Goal: Task Accomplishment & Management: Manage account settings

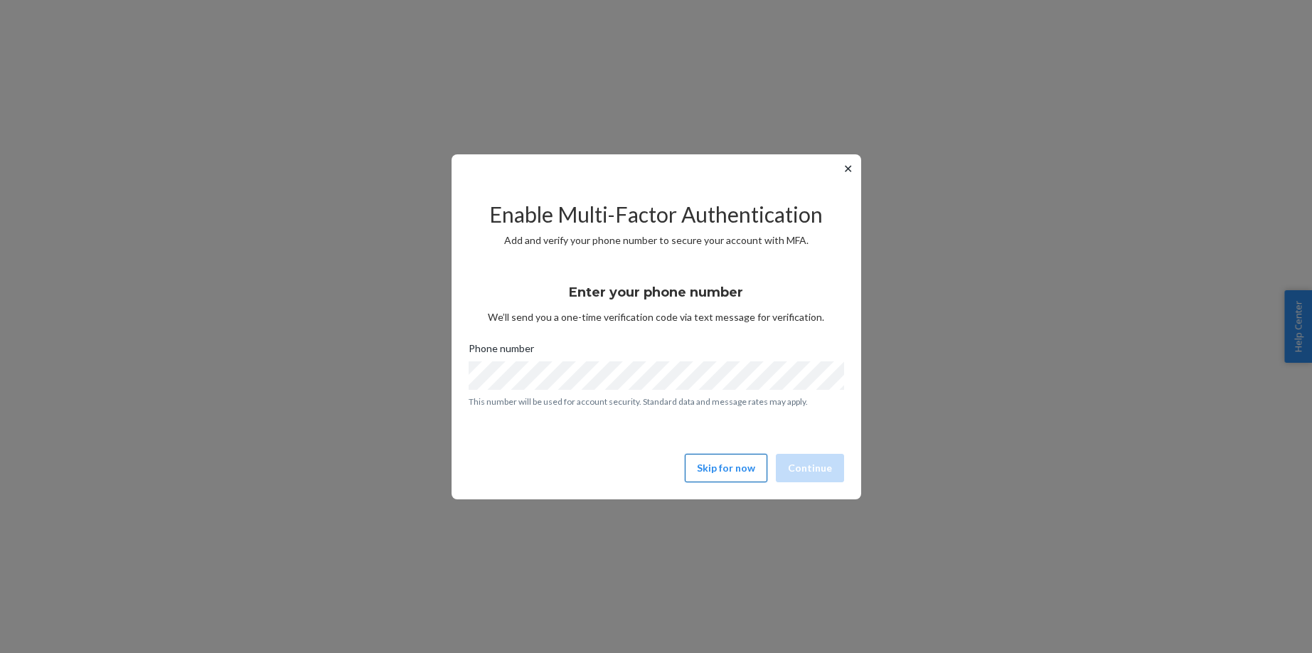
click at [715, 477] on button "Skip for now" at bounding box center [726, 468] width 82 height 28
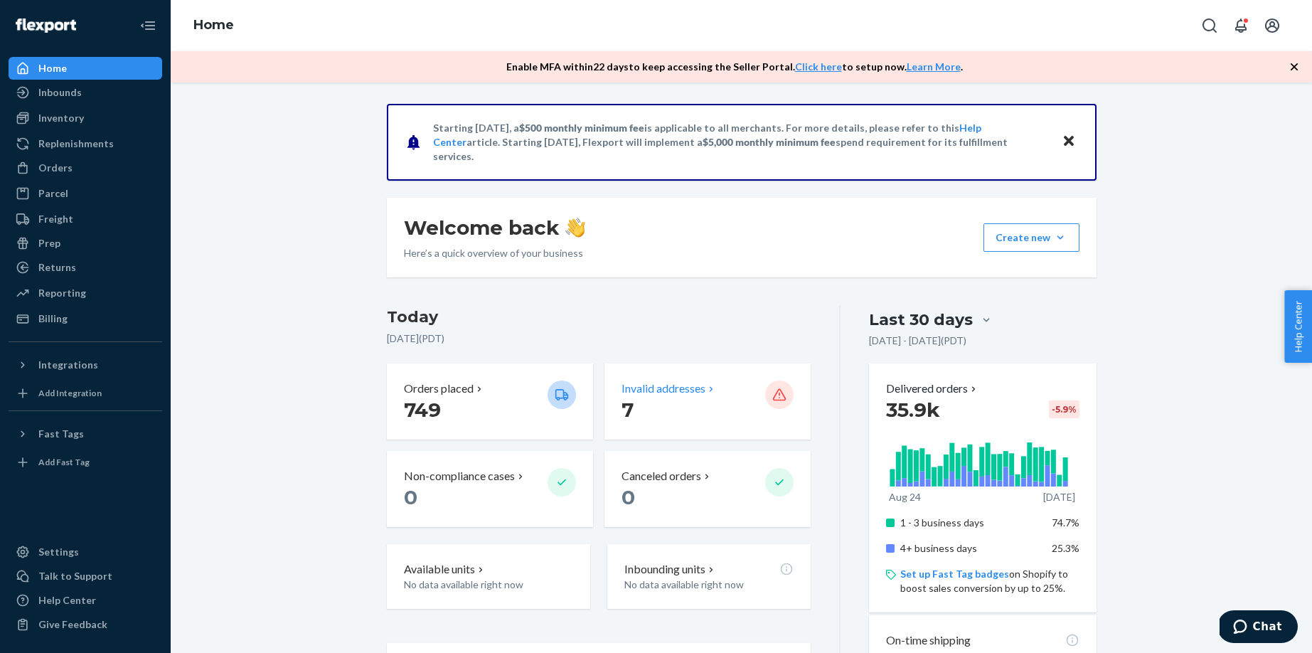
click at [665, 395] on p "Invalid addresses" at bounding box center [663, 388] width 84 height 16
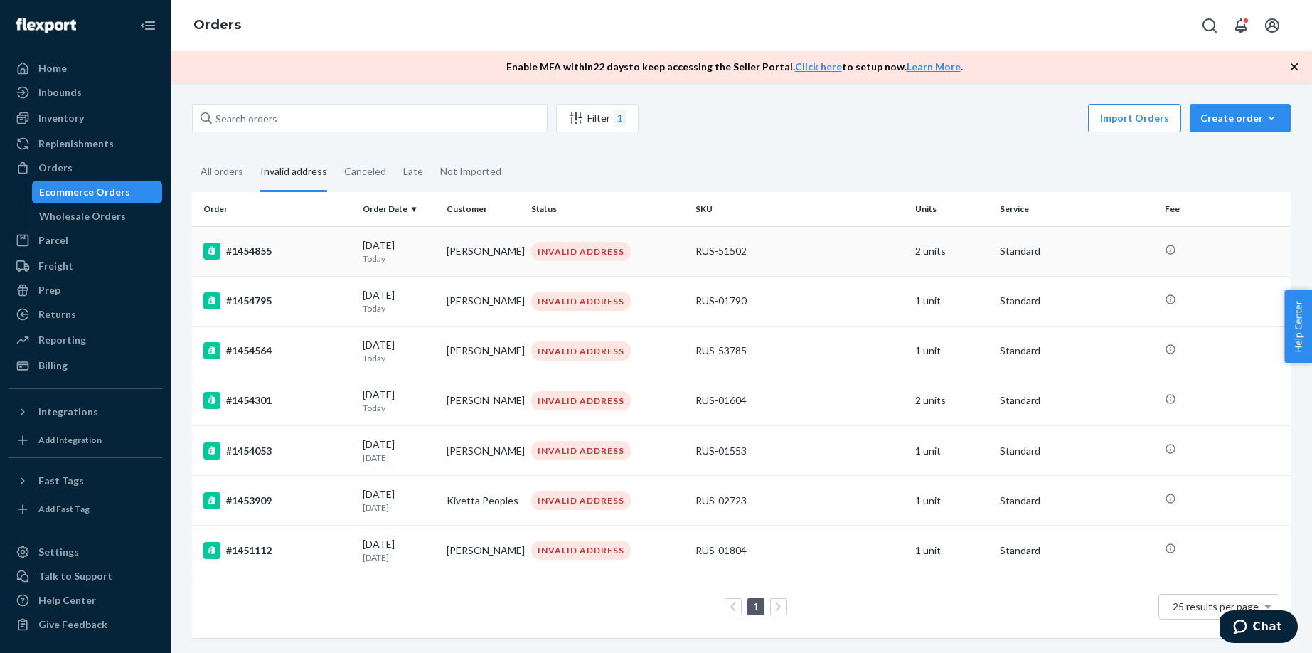
click at [491, 252] on td "[PERSON_NAME]" at bounding box center [483, 251] width 84 height 50
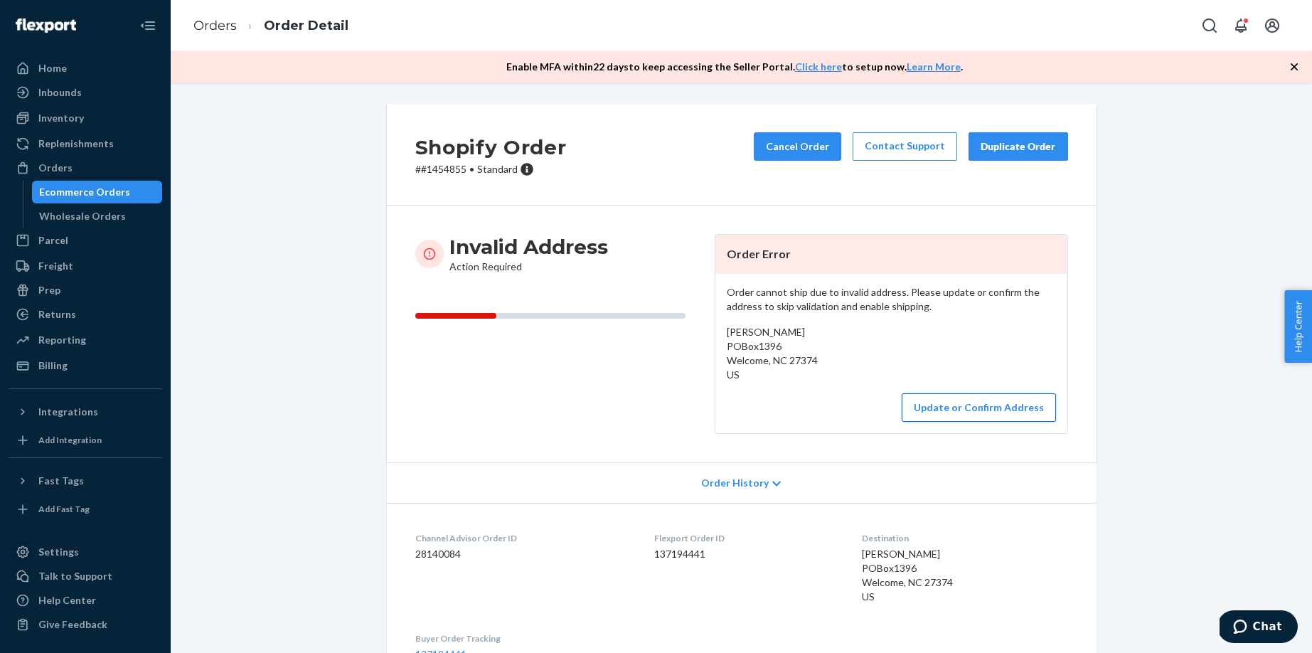
click at [956, 415] on button "Update or Confirm Address" at bounding box center [978, 407] width 154 height 28
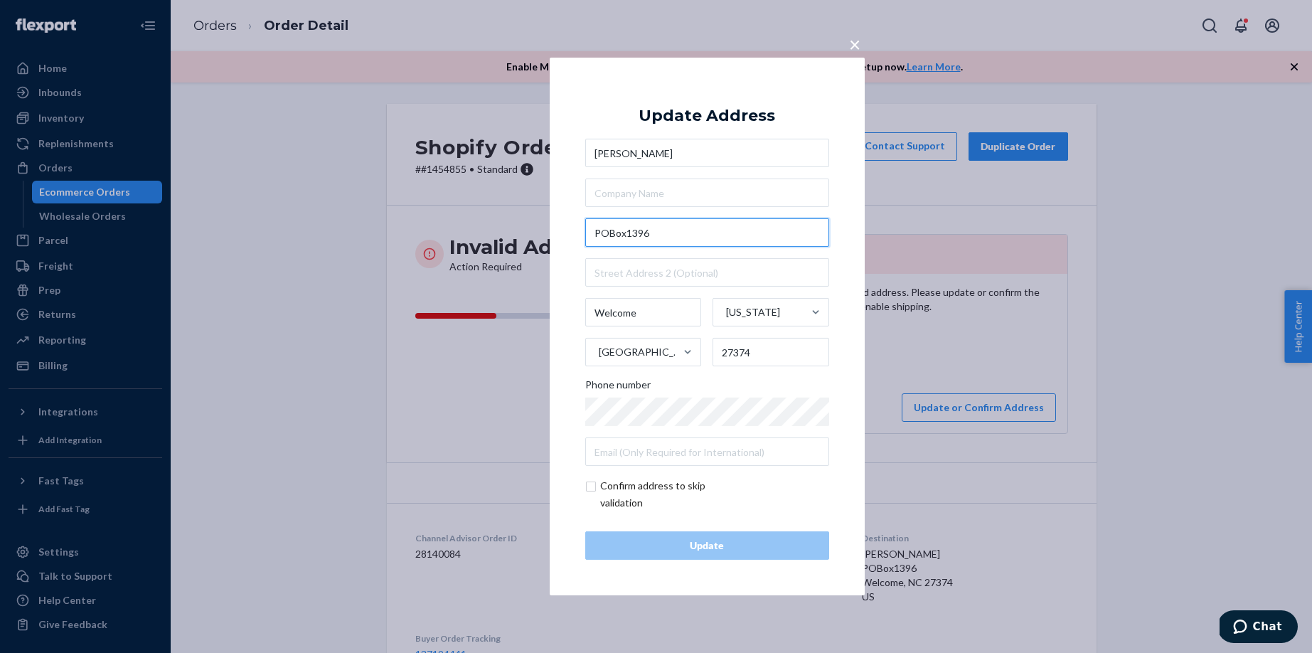
click at [609, 231] on input "POBox1396" at bounding box center [707, 232] width 244 height 28
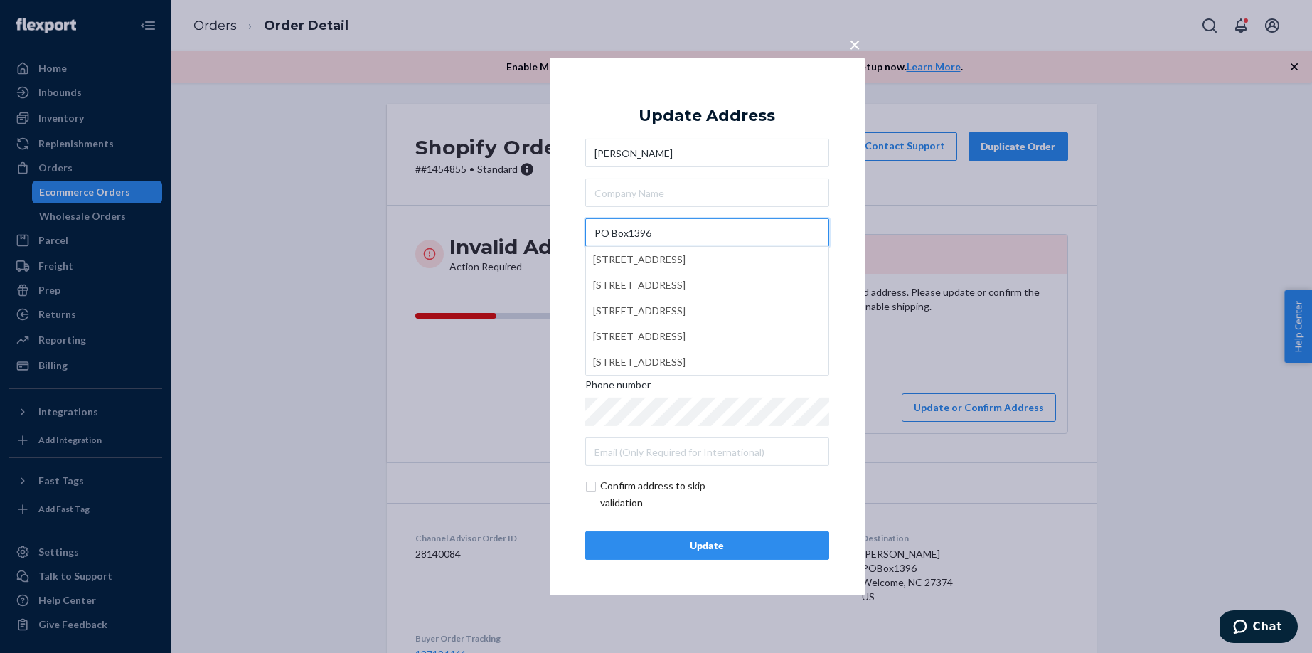
type input "PO Box1396"
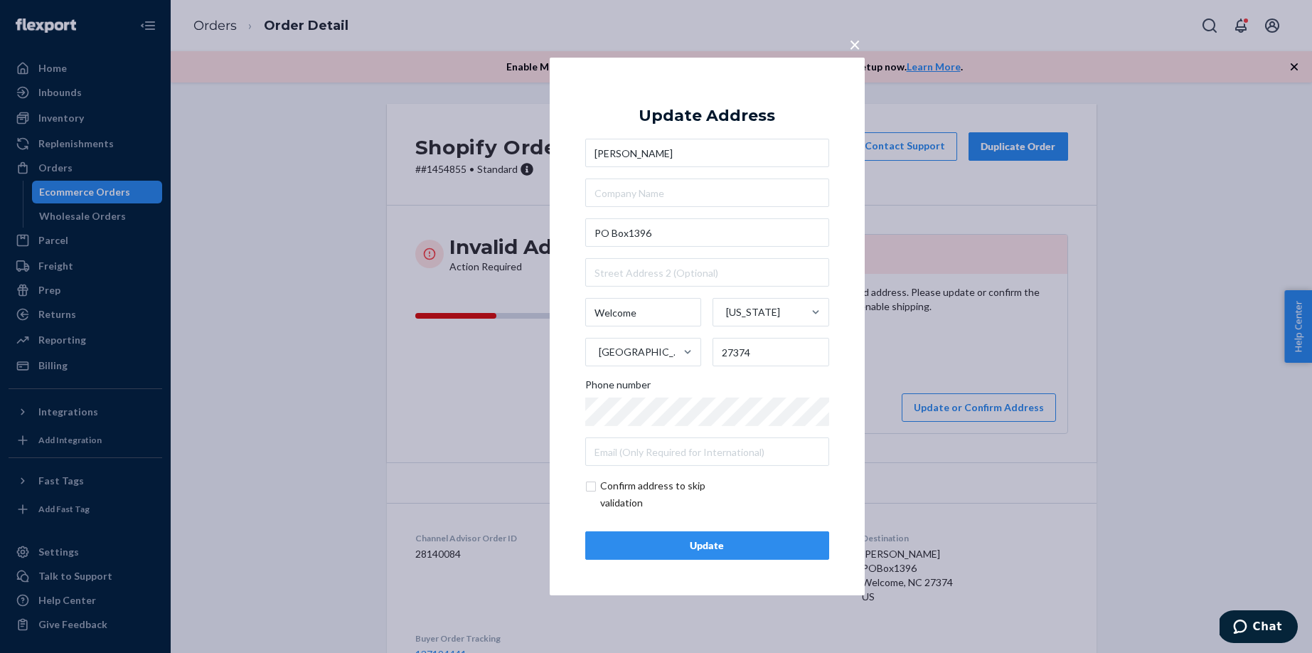
click at [653, 542] on div "Update" at bounding box center [707, 545] width 220 height 14
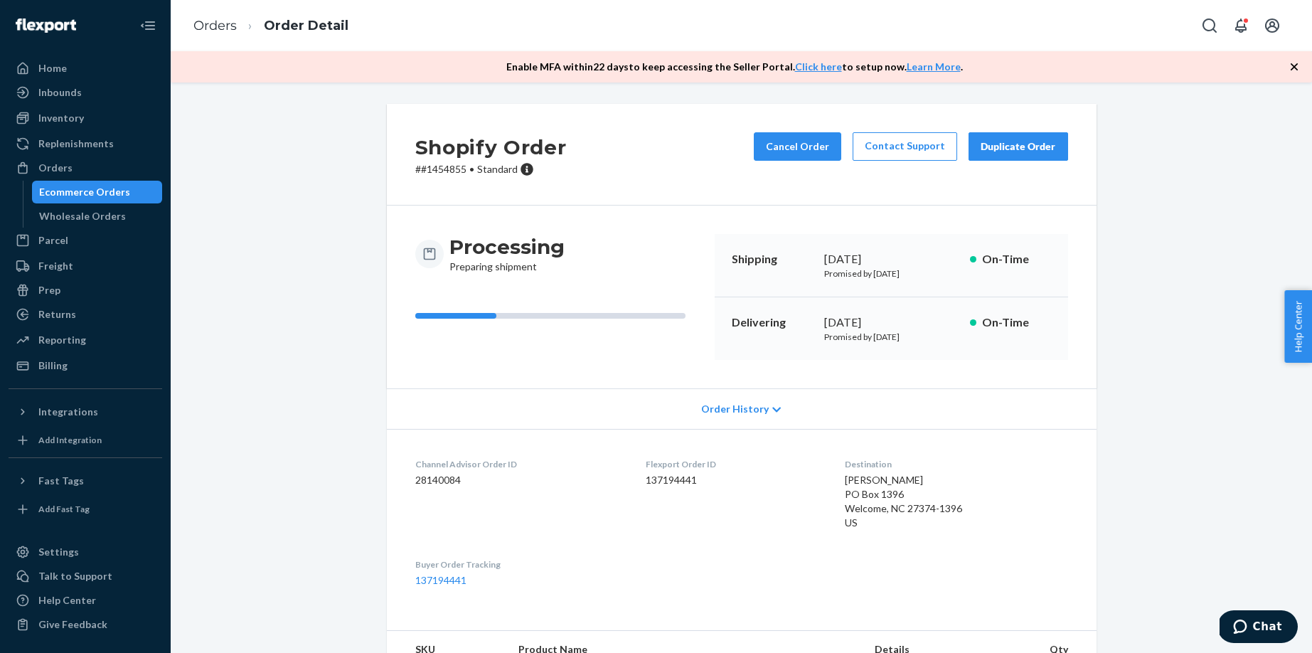
click at [139, 196] on div "Ecommerce Orders" at bounding box center [97, 192] width 128 height 20
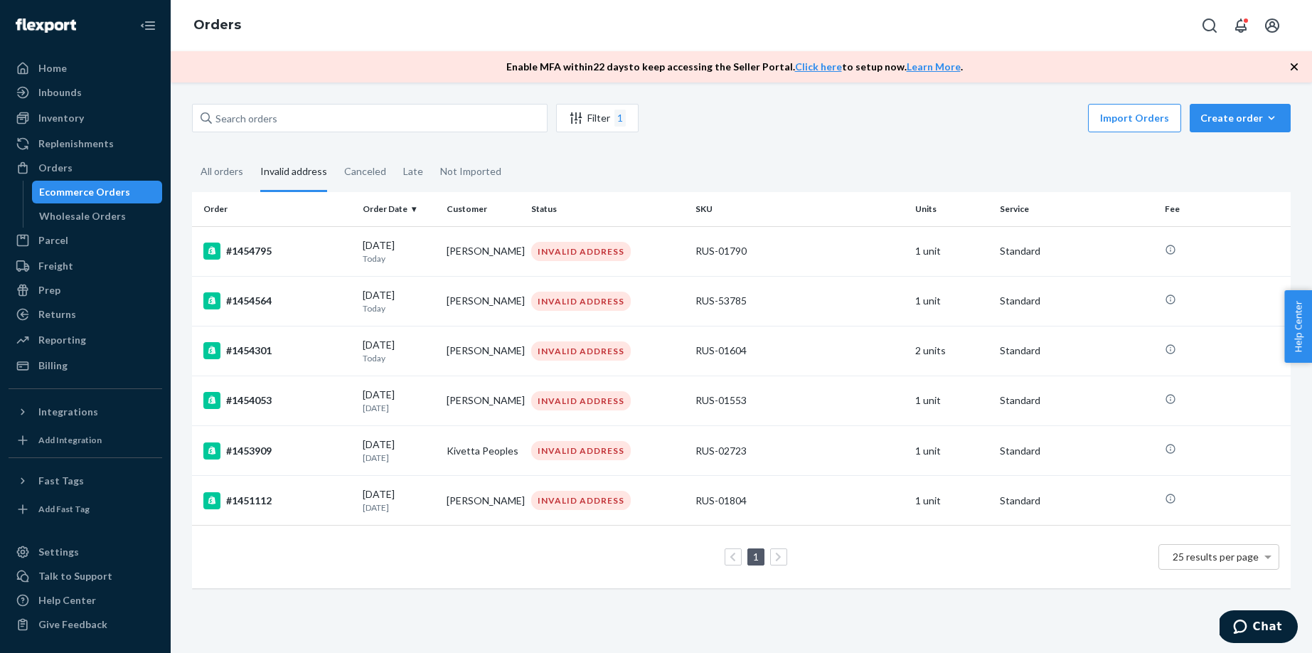
click at [315, 247] on div "#1454795" at bounding box center [277, 250] width 148 height 17
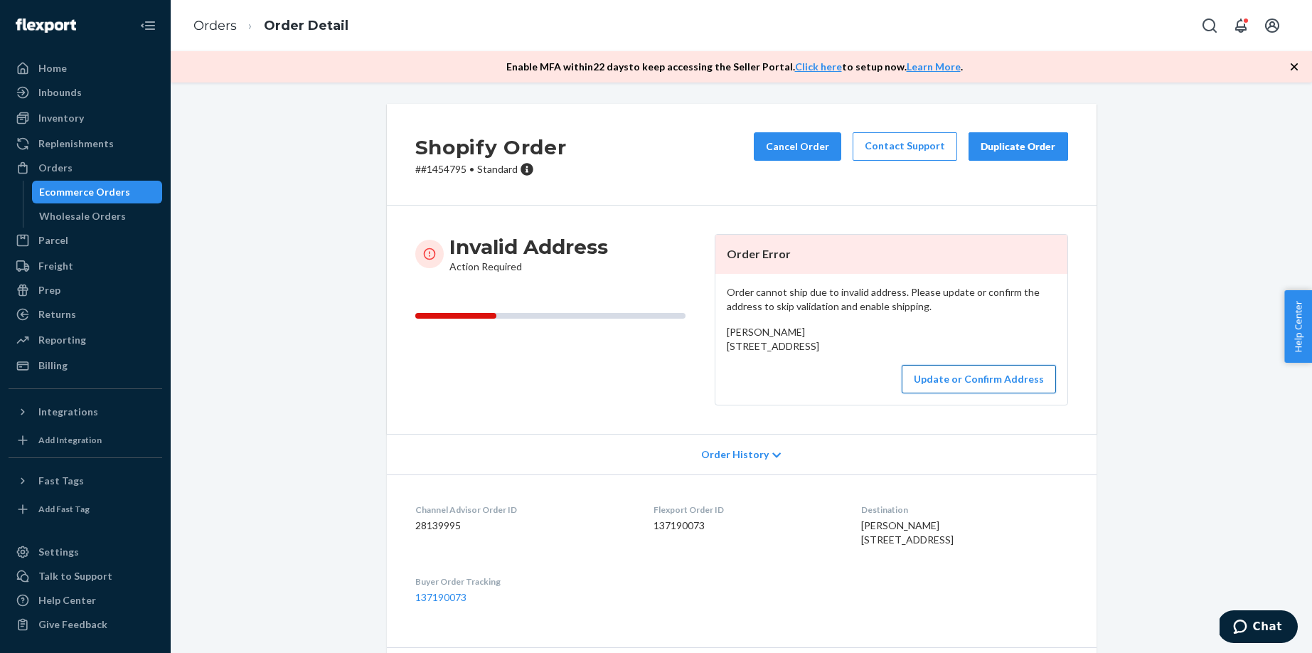
click at [948, 393] on button "Update or Confirm Address" at bounding box center [978, 379] width 154 height 28
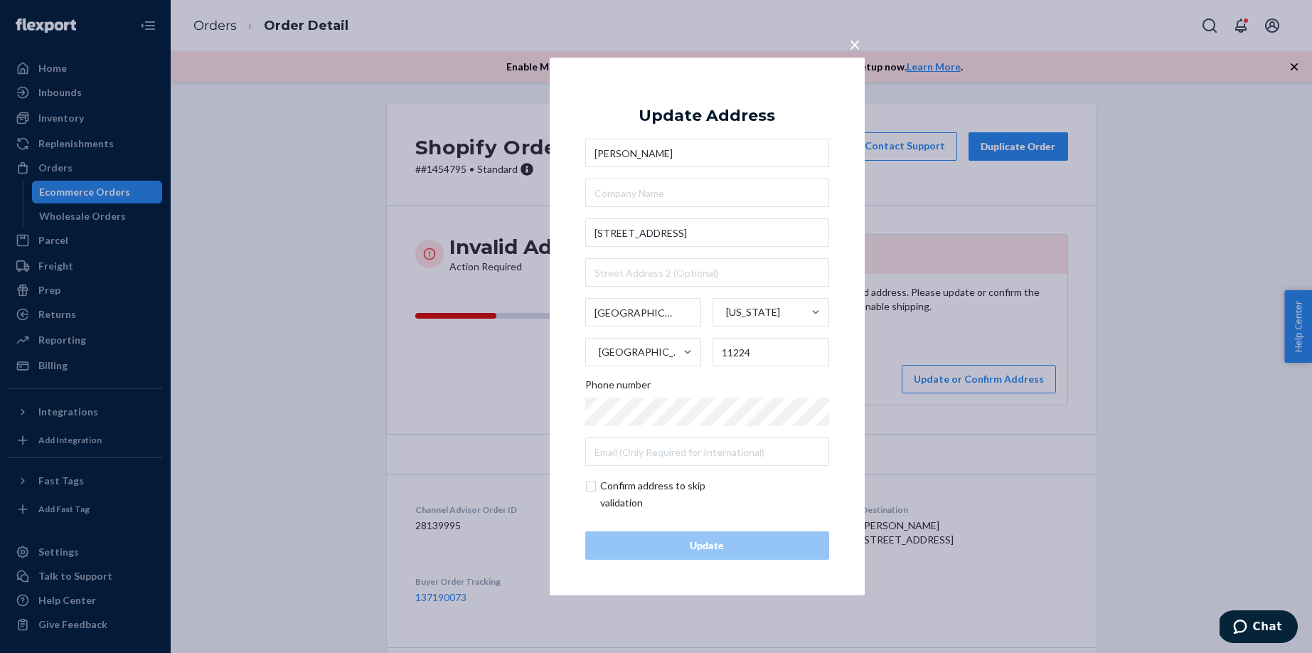
click at [612, 486] on input "checkbox" at bounding box center [667, 494] width 165 height 34
checkbox input "true"
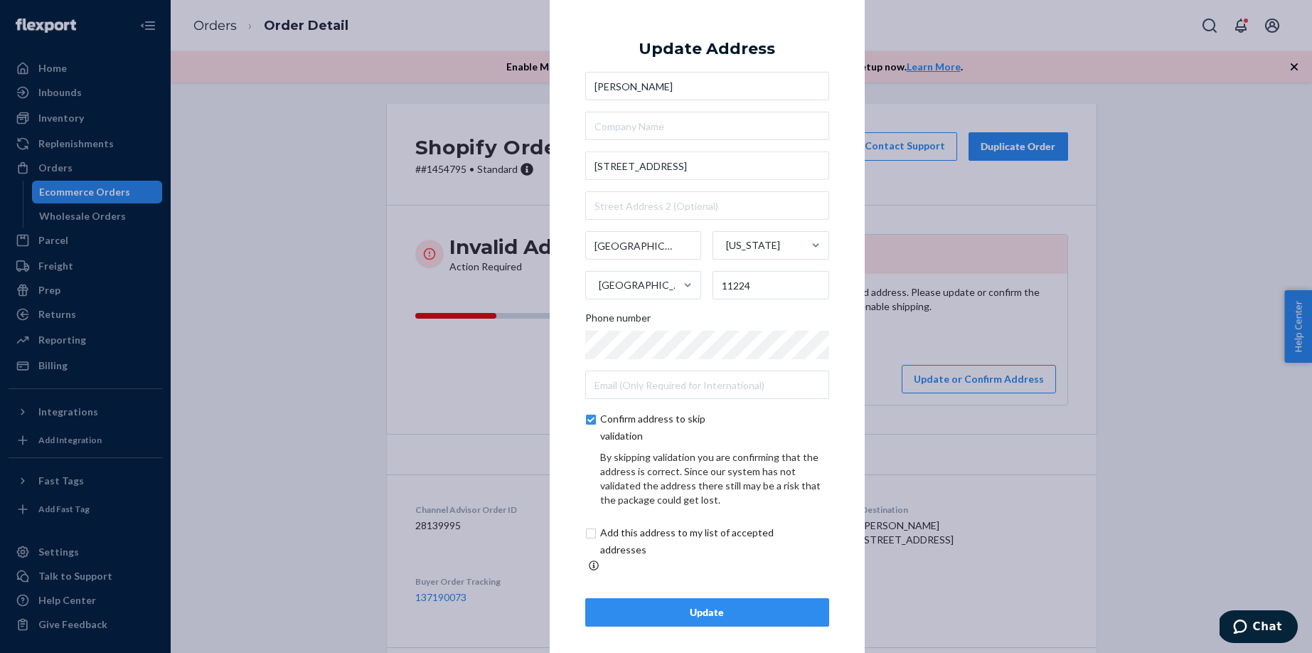
click at [640, 611] on div "Update" at bounding box center [707, 612] width 220 height 14
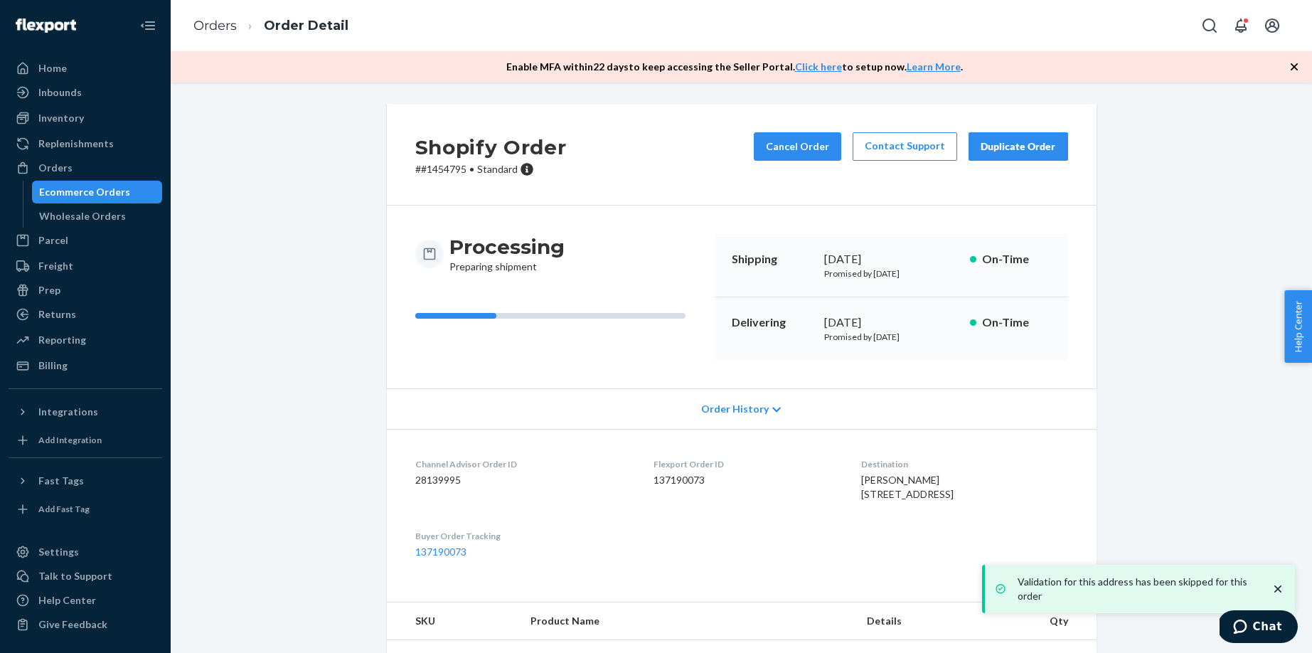
click at [122, 186] on div "Ecommerce Orders" at bounding box center [84, 192] width 91 height 14
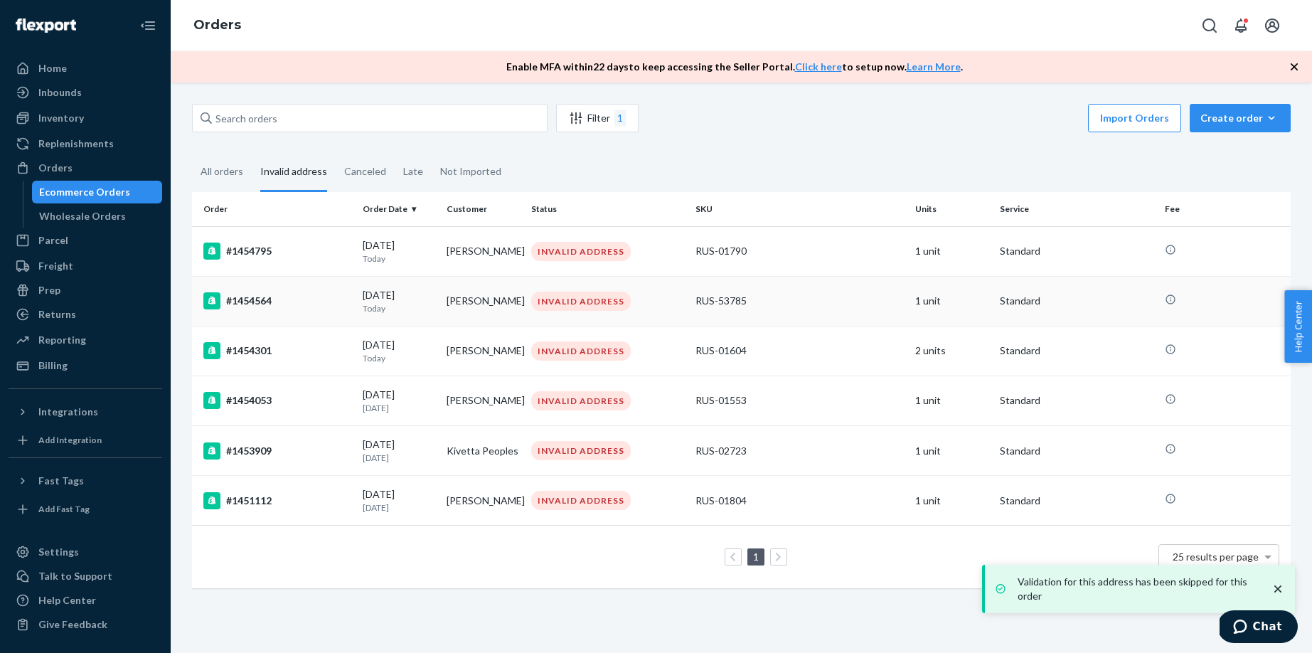
click at [361, 309] on td "[DATE] [DATE]" at bounding box center [399, 301] width 84 height 50
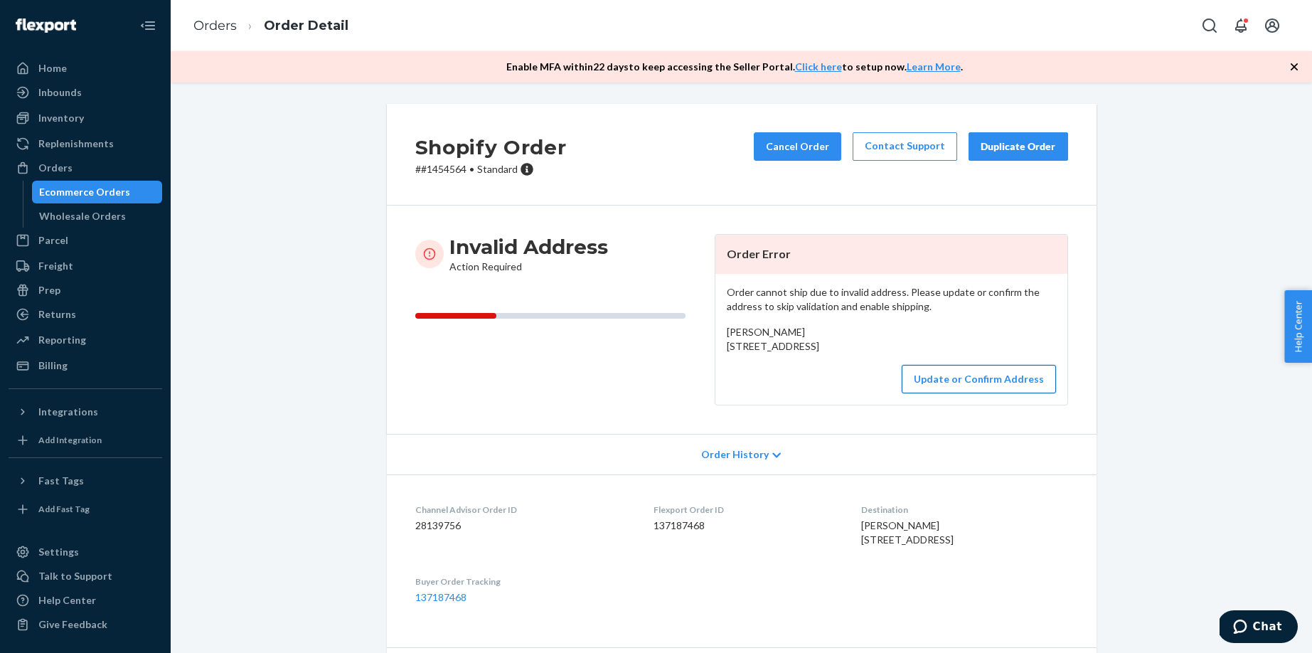
click at [963, 393] on button "Update or Confirm Address" at bounding box center [978, 379] width 154 height 28
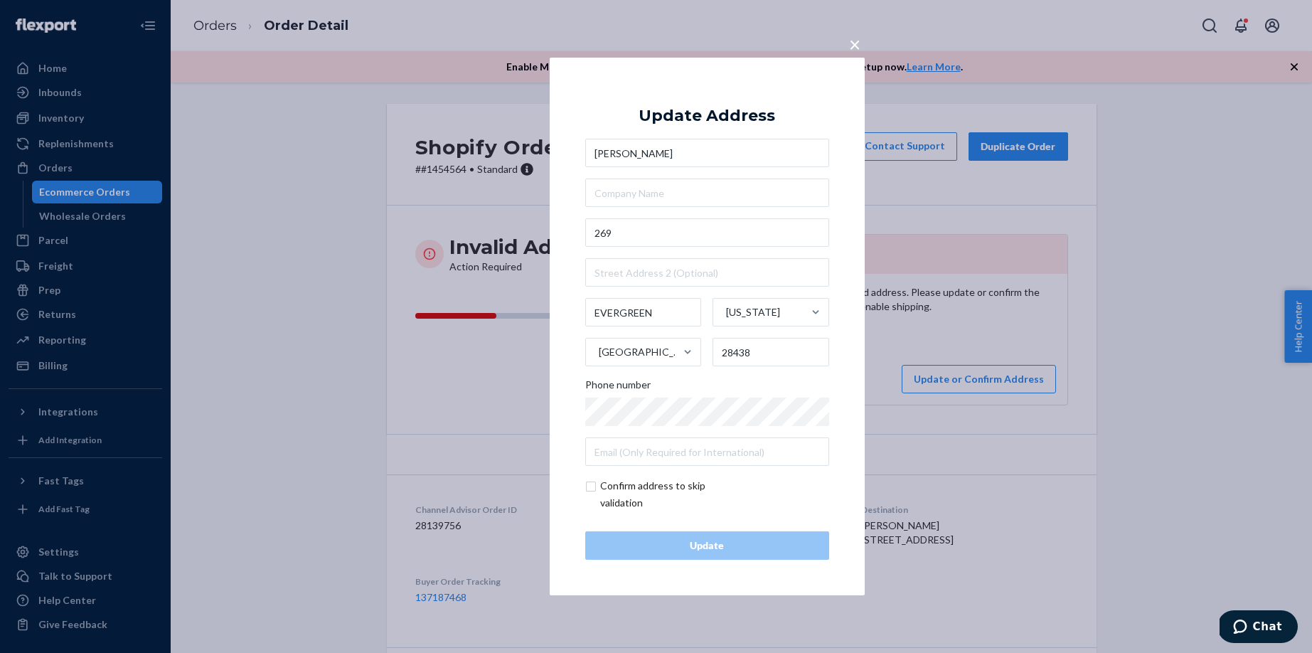
drag, startPoint x: 978, startPoint y: 305, endPoint x: 736, endPoint y: 321, distance: 242.2
click at [978, 305] on div "× Update Address [PERSON_NAME] [STREET_ADDRESS][US_STATE] Phone number Confirm …" at bounding box center [656, 326] width 1312 height 653
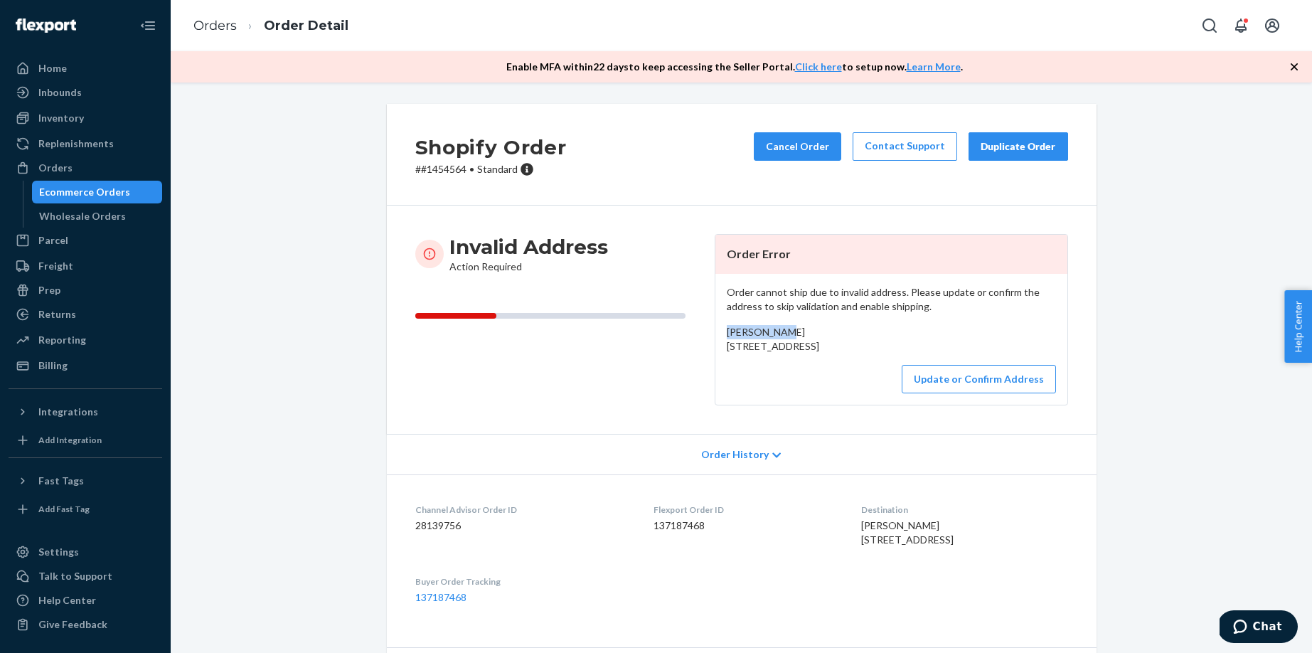
drag, startPoint x: 782, startPoint y: 333, endPoint x: 715, endPoint y: 331, distance: 67.6
click at [715, 331] on div "Order cannot ship due to invalid address. Please update or confirm the address …" at bounding box center [891, 339] width 352 height 131
copy span "[PERSON_NAME]"
click at [105, 196] on div "Ecommerce Orders" at bounding box center [84, 192] width 91 height 14
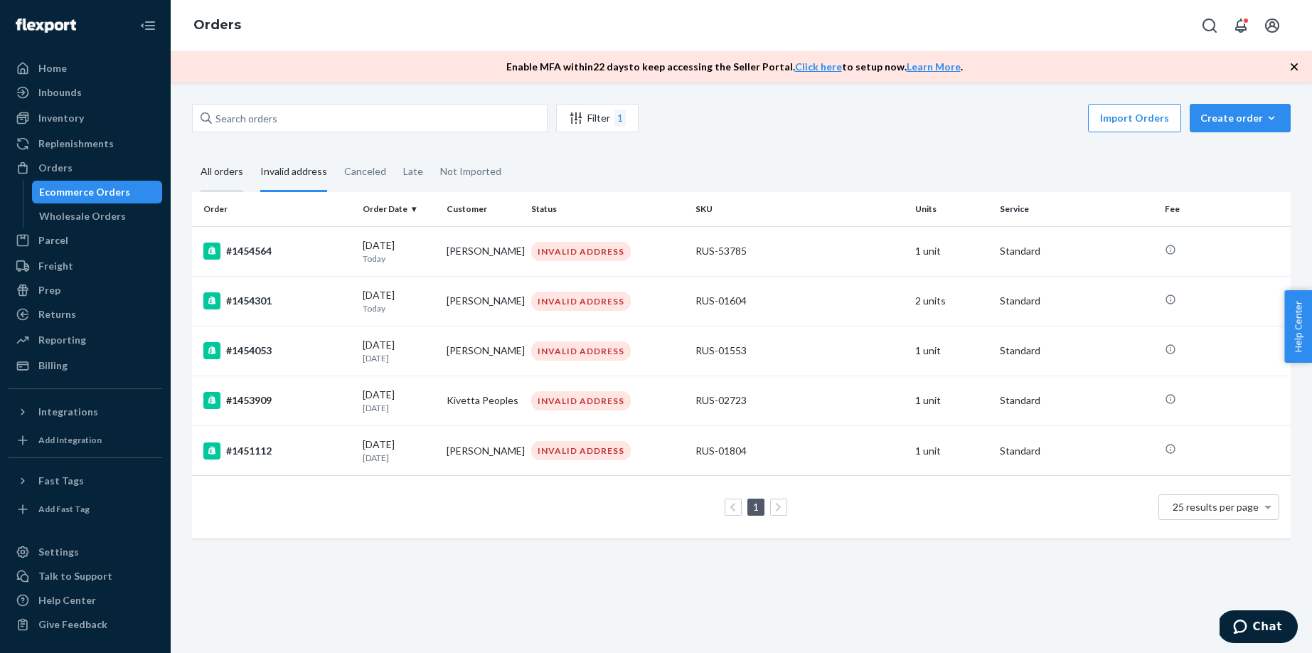
click at [228, 178] on div "All orders" at bounding box center [221, 172] width 43 height 39
click at [192, 153] on input "All orders" at bounding box center [192, 153] width 0 height 0
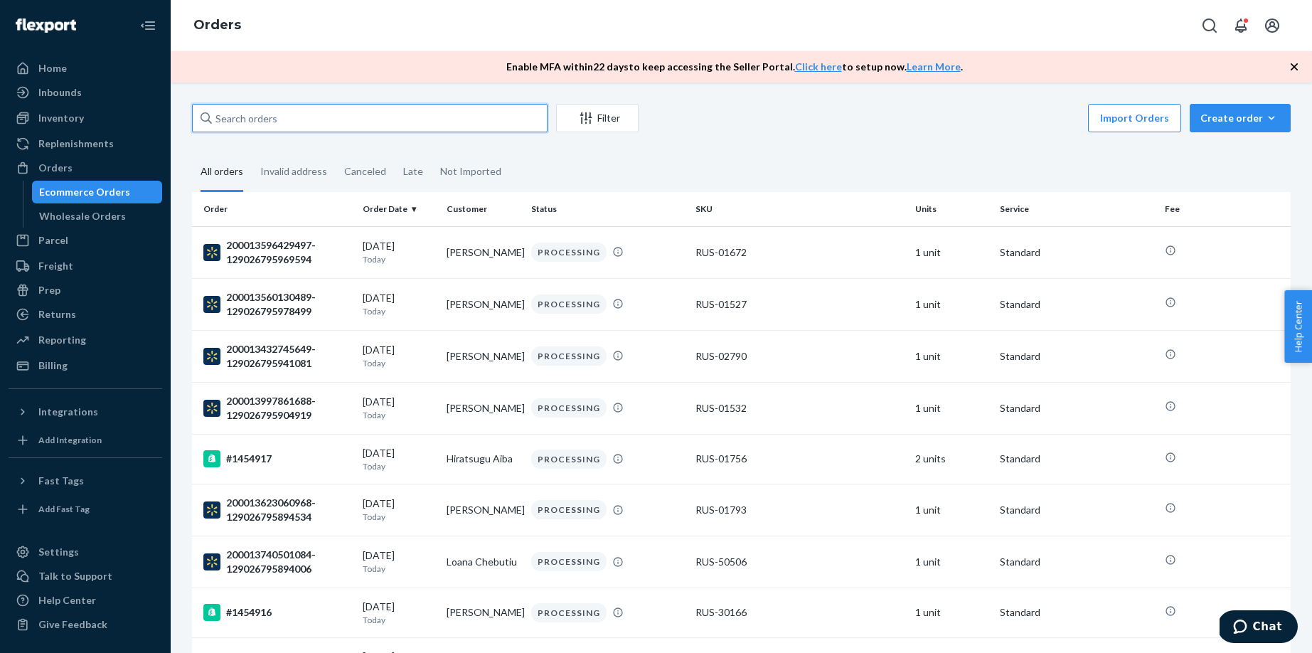
click at [219, 115] on input "text" at bounding box center [369, 118] width 355 height 28
paste input "[PERSON_NAME]"
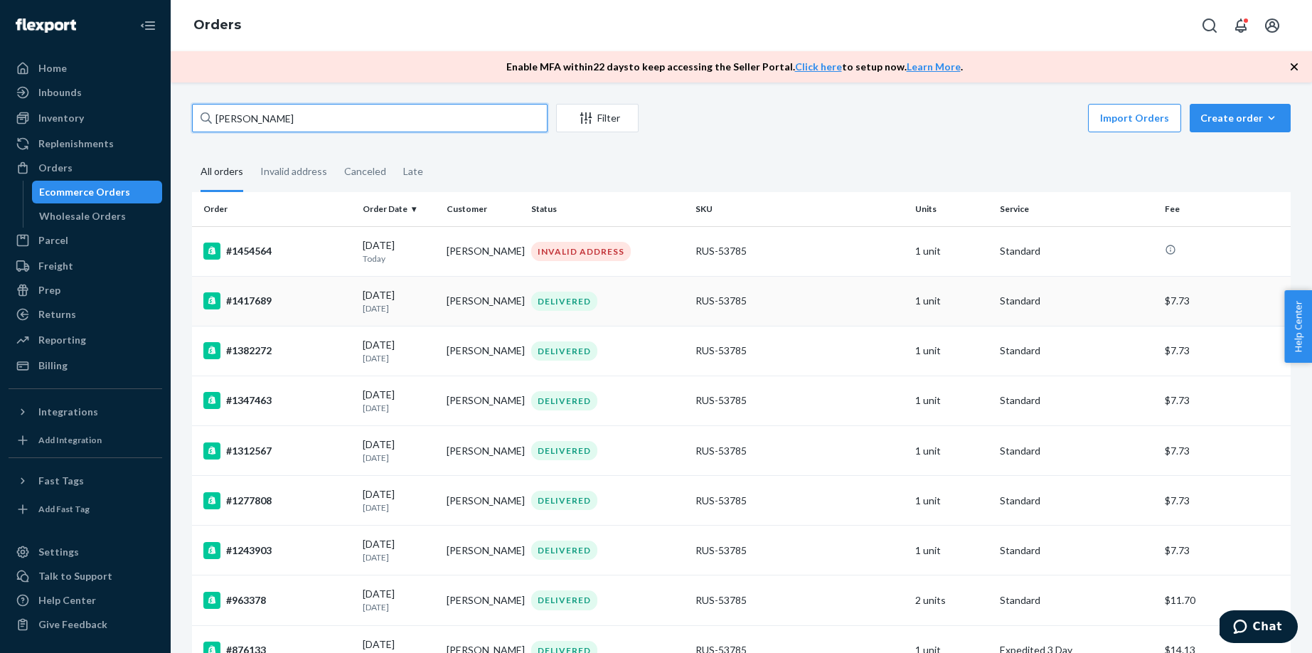
type input "[PERSON_NAME]"
click at [505, 317] on td "[PERSON_NAME]" at bounding box center [483, 301] width 84 height 50
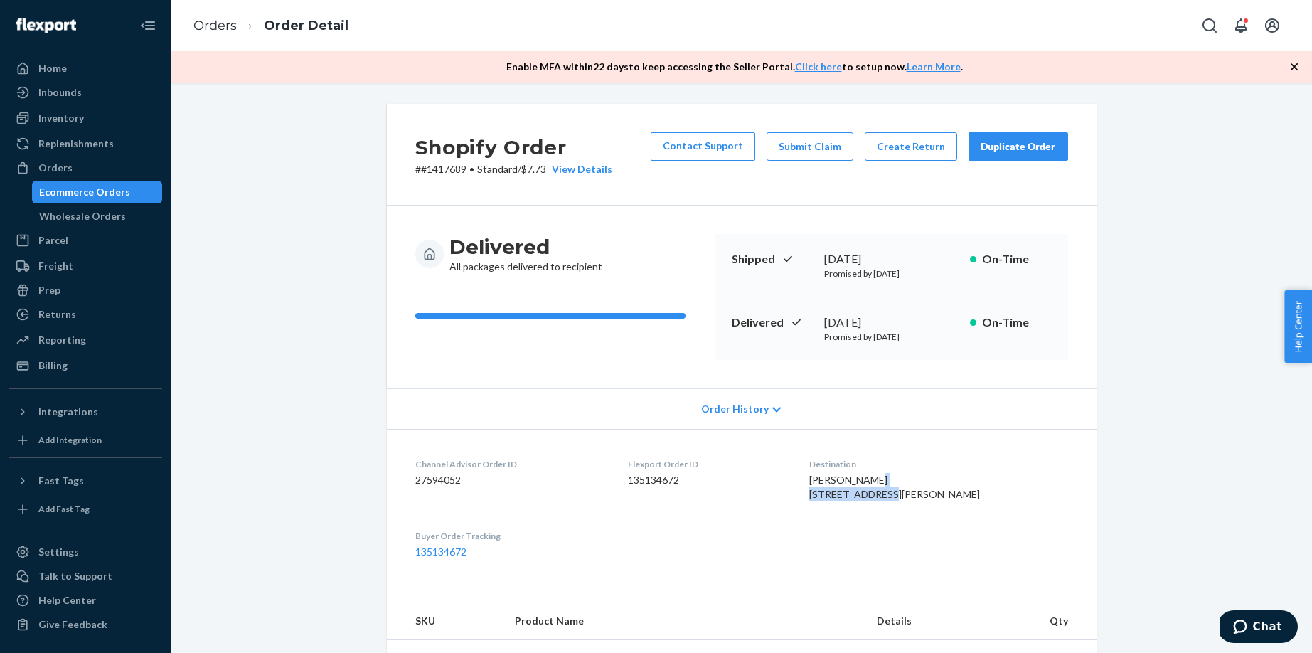
drag, startPoint x: 938, startPoint y: 493, endPoint x: 840, endPoint y: 494, distance: 98.1
click at [840, 494] on div "[PERSON_NAME] [STREET_ADDRESS][PERSON_NAME]" at bounding box center [938, 487] width 259 height 28
copy span "[STREET_ADDRESS][PERSON_NAME]"
click at [72, 189] on div "Ecommerce Orders" at bounding box center [84, 192] width 91 height 14
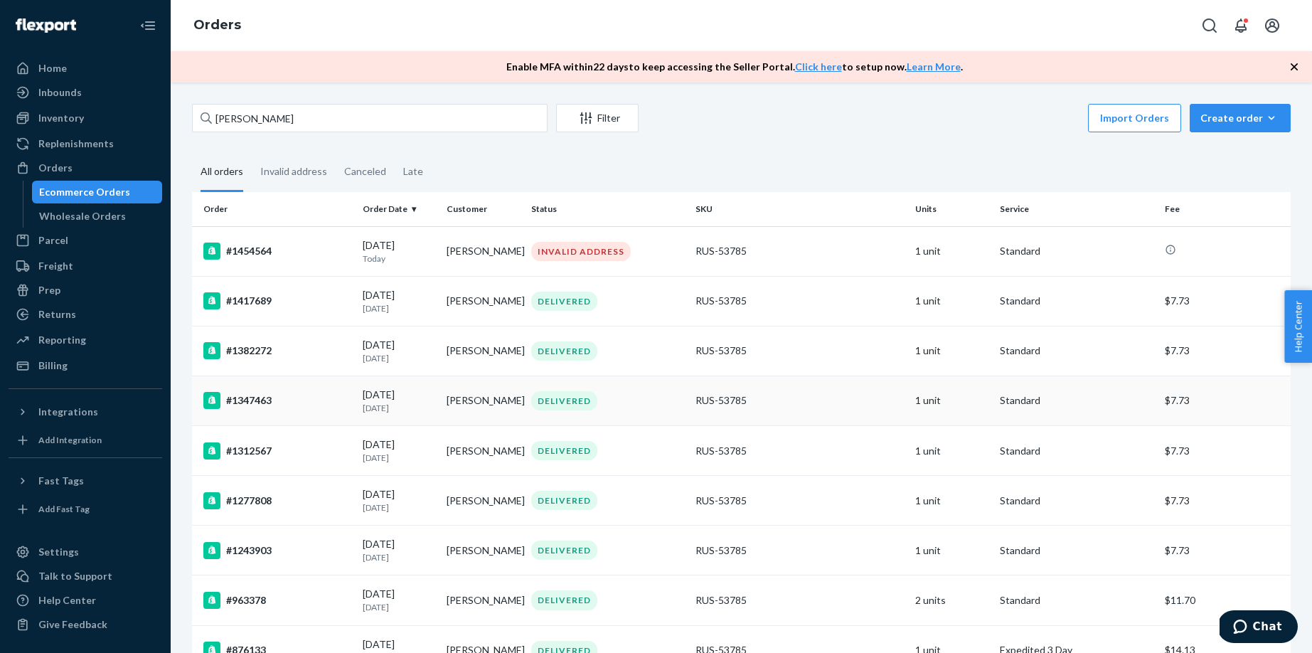
scroll to position [100, 0]
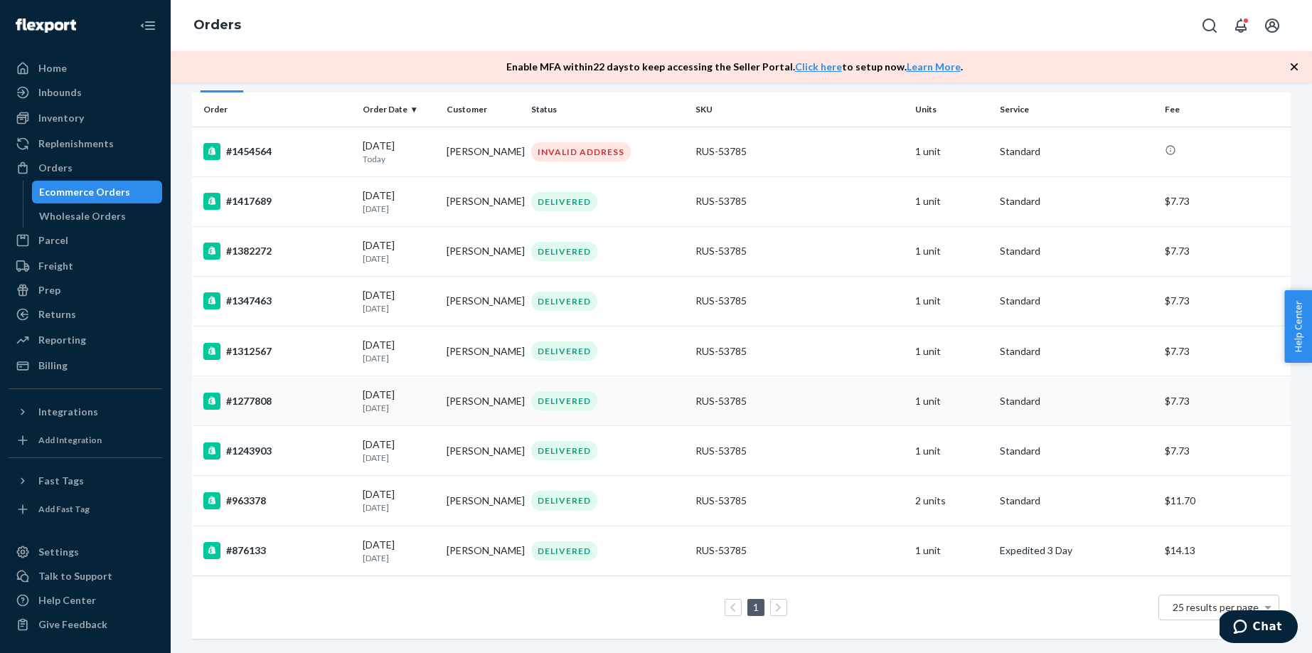
click at [355, 417] on td "#1277808" at bounding box center [274, 401] width 165 height 50
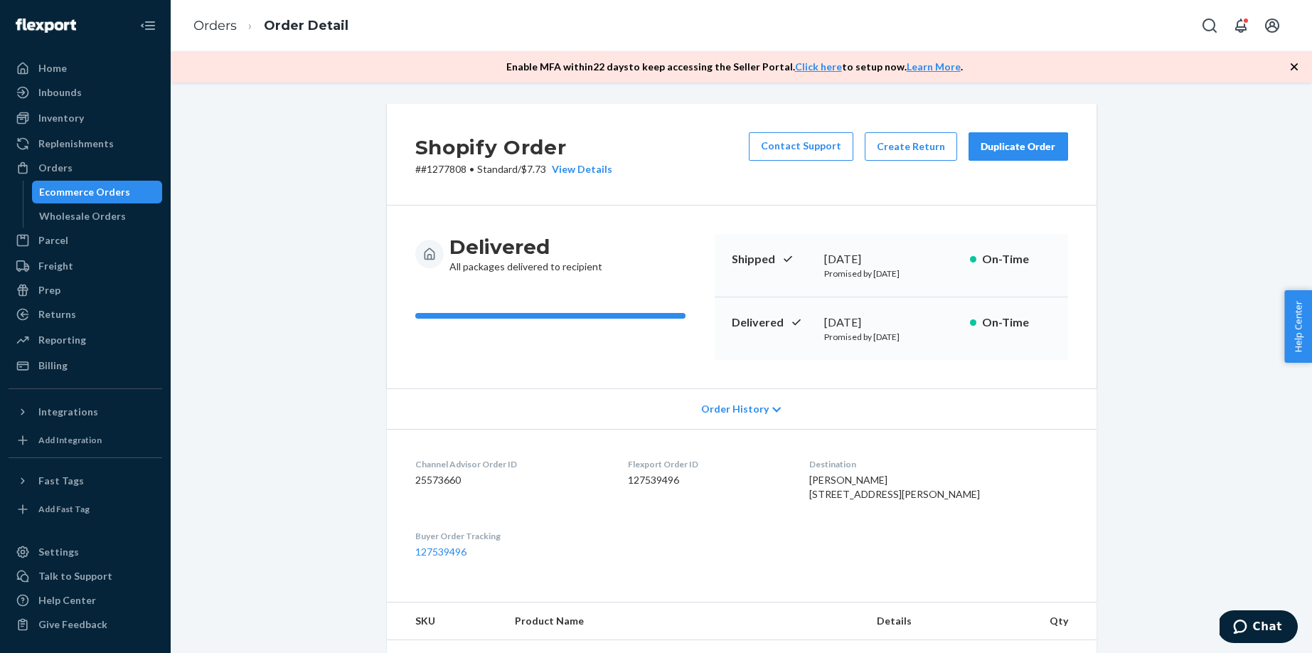
click at [77, 196] on div "Ecommerce Orders" at bounding box center [84, 192] width 91 height 14
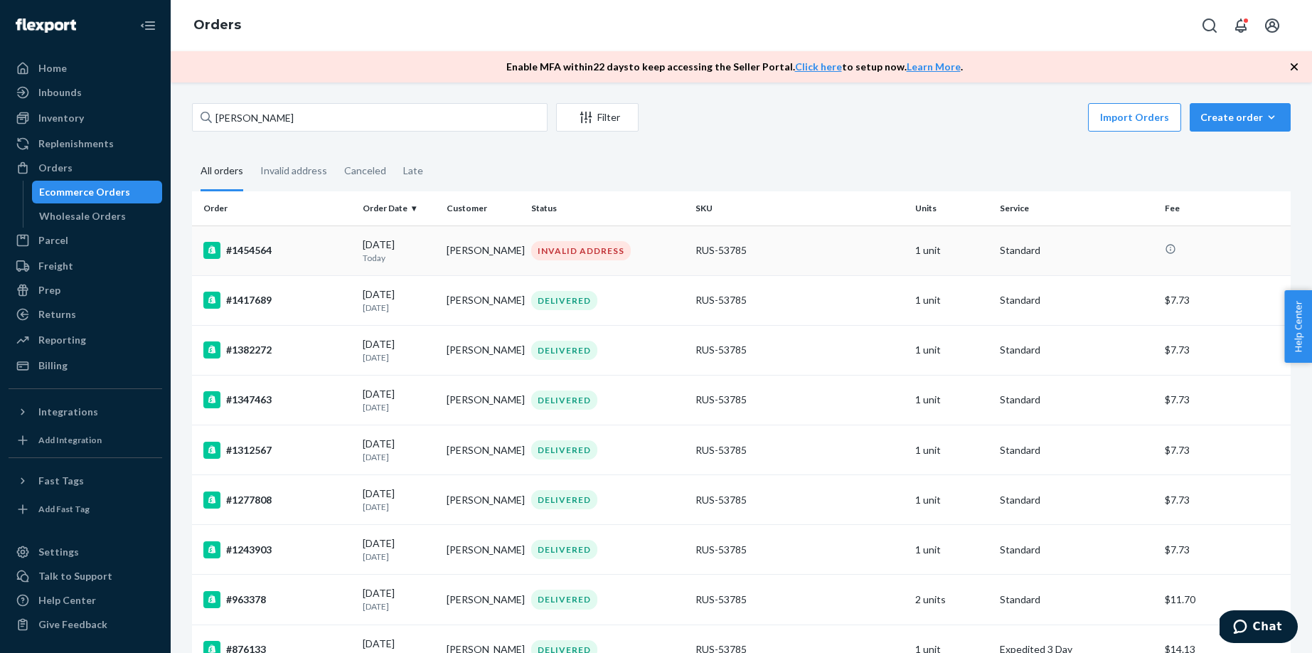
click at [486, 250] on td "[PERSON_NAME]" at bounding box center [483, 250] width 84 height 50
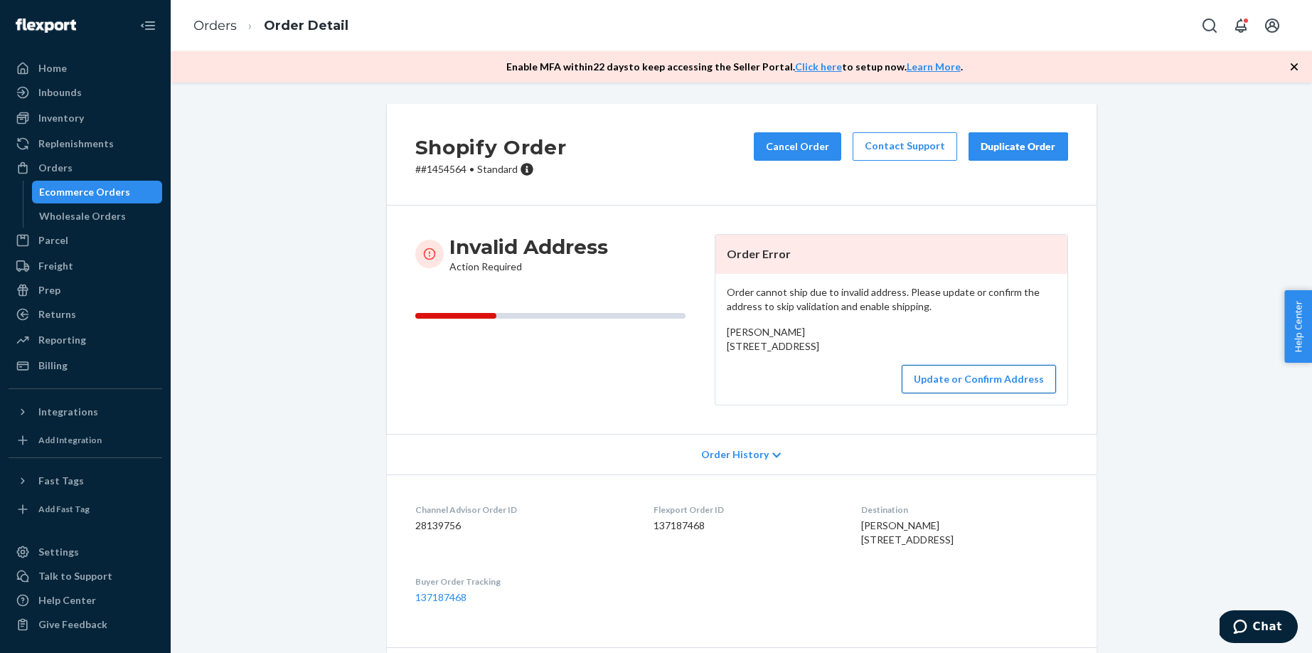
click at [957, 393] on button "Update or Confirm Address" at bounding box center [978, 379] width 154 height 28
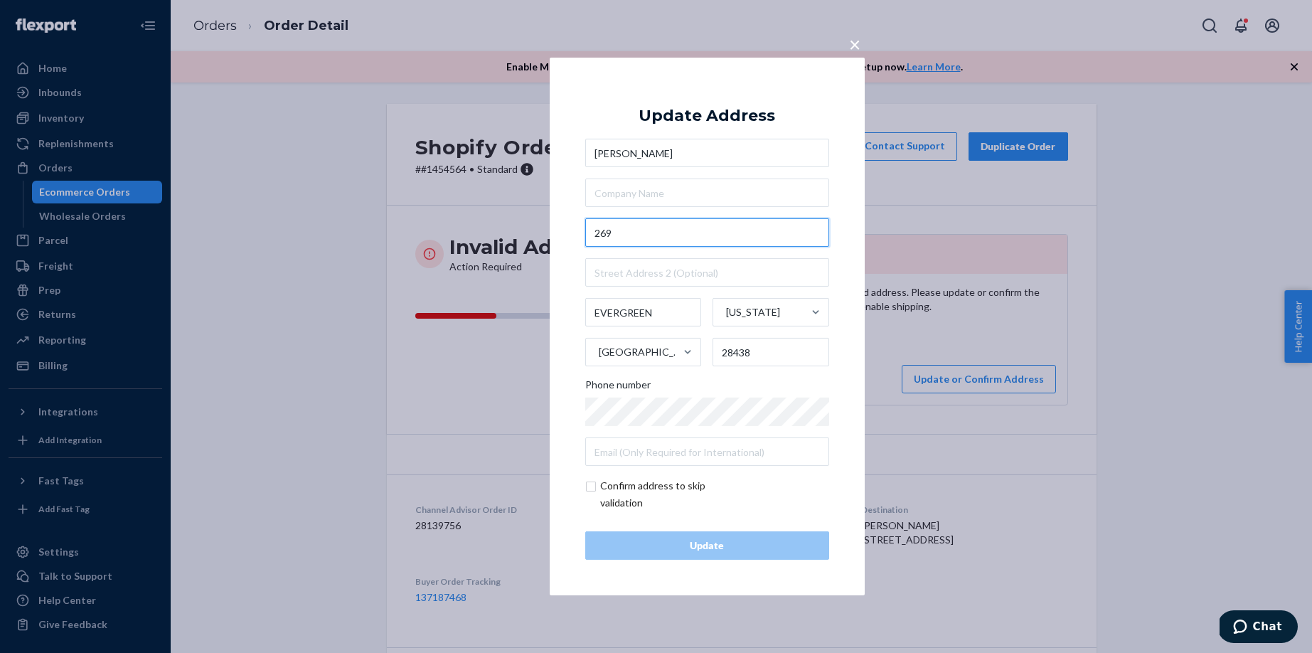
drag, startPoint x: 631, startPoint y: 240, endPoint x: 571, endPoint y: 238, distance: 60.4
click at [572, 235] on div "× Update Address [PERSON_NAME] [STREET_ADDRESS][US_STATE] Phone number Confirm …" at bounding box center [707, 326] width 315 height 537
paste input "Rough [PERSON_NAME]"
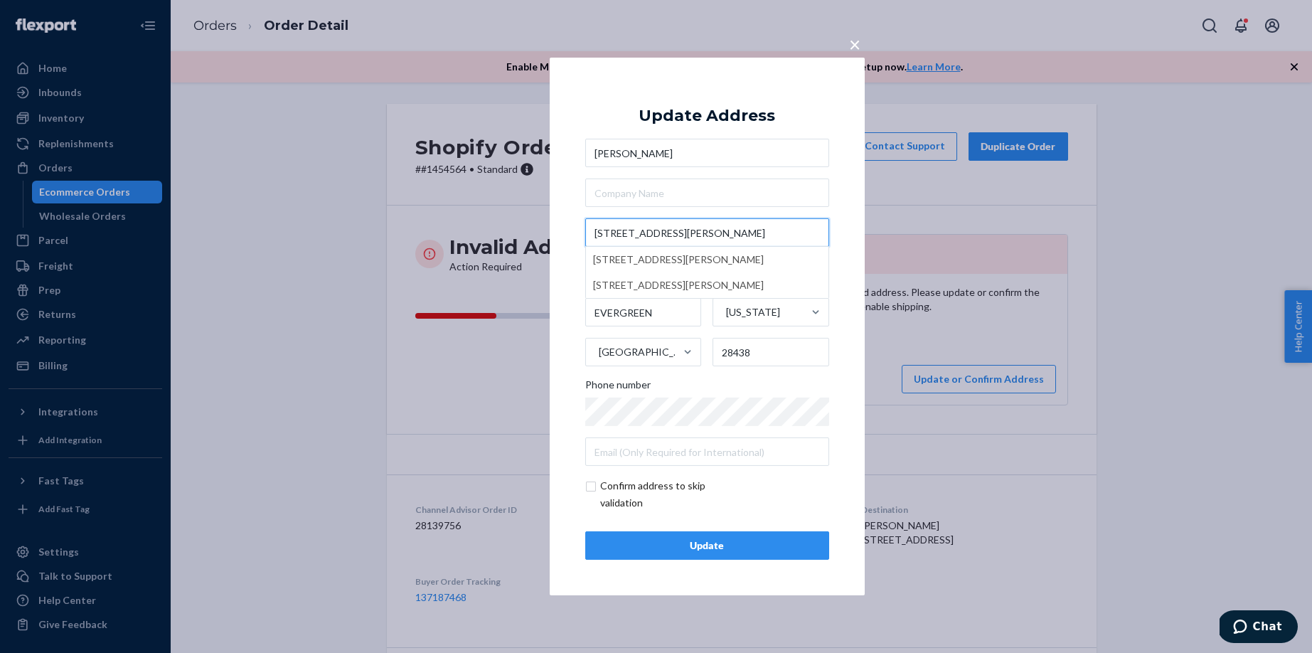
type input "[STREET_ADDRESS][PERSON_NAME]"
click at [656, 543] on div "Update" at bounding box center [707, 545] width 220 height 14
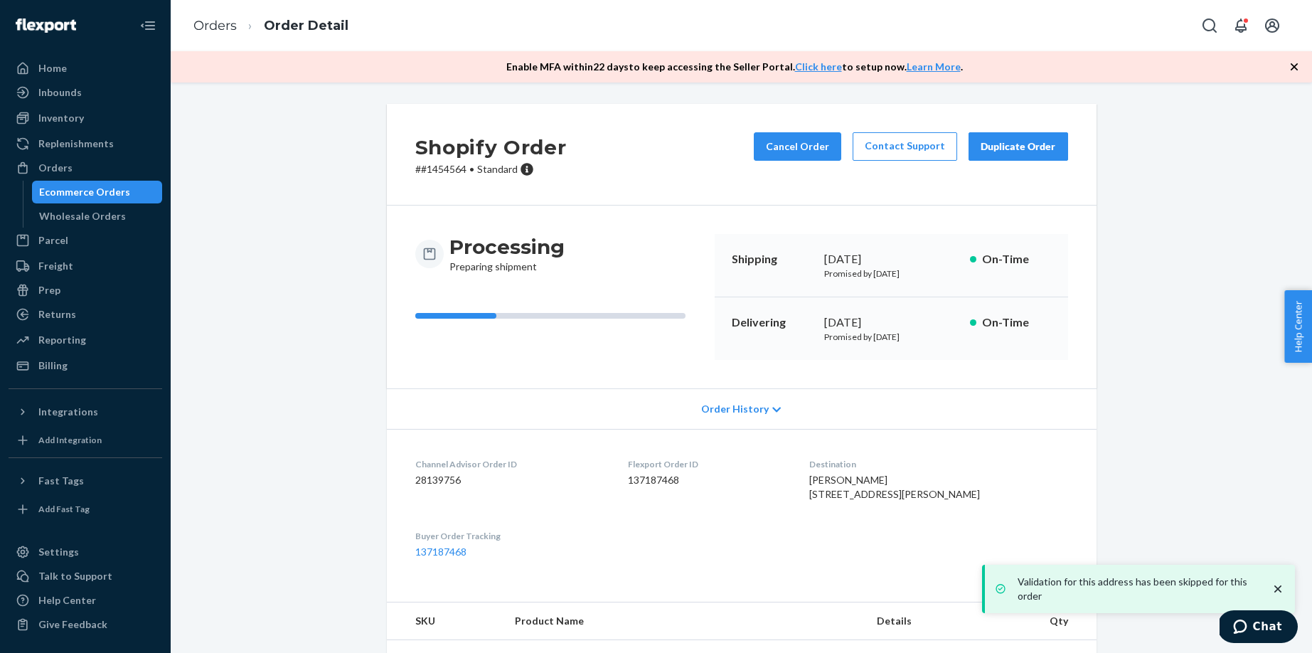
click at [139, 190] on div "Ecommerce Orders" at bounding box center [97, 192] width 128 height 20
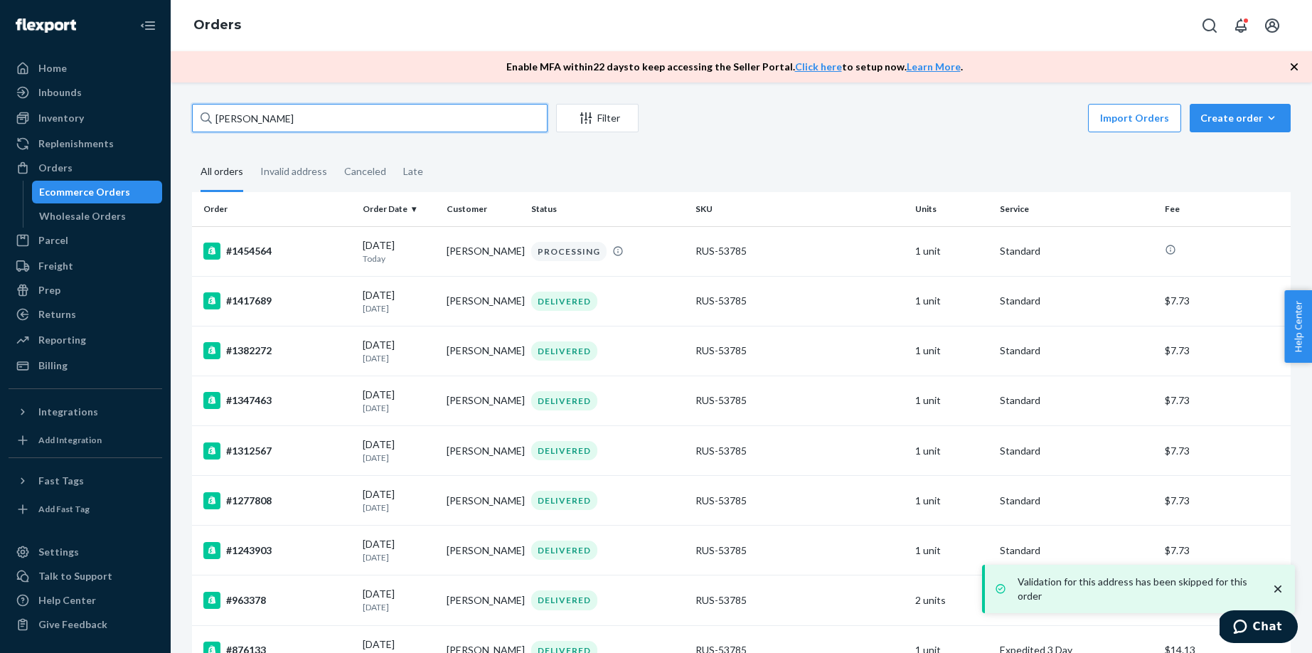
click at [264, 119] on input "[PERSON_NAME]" at bounding box center [369, 118] width 355 height 28
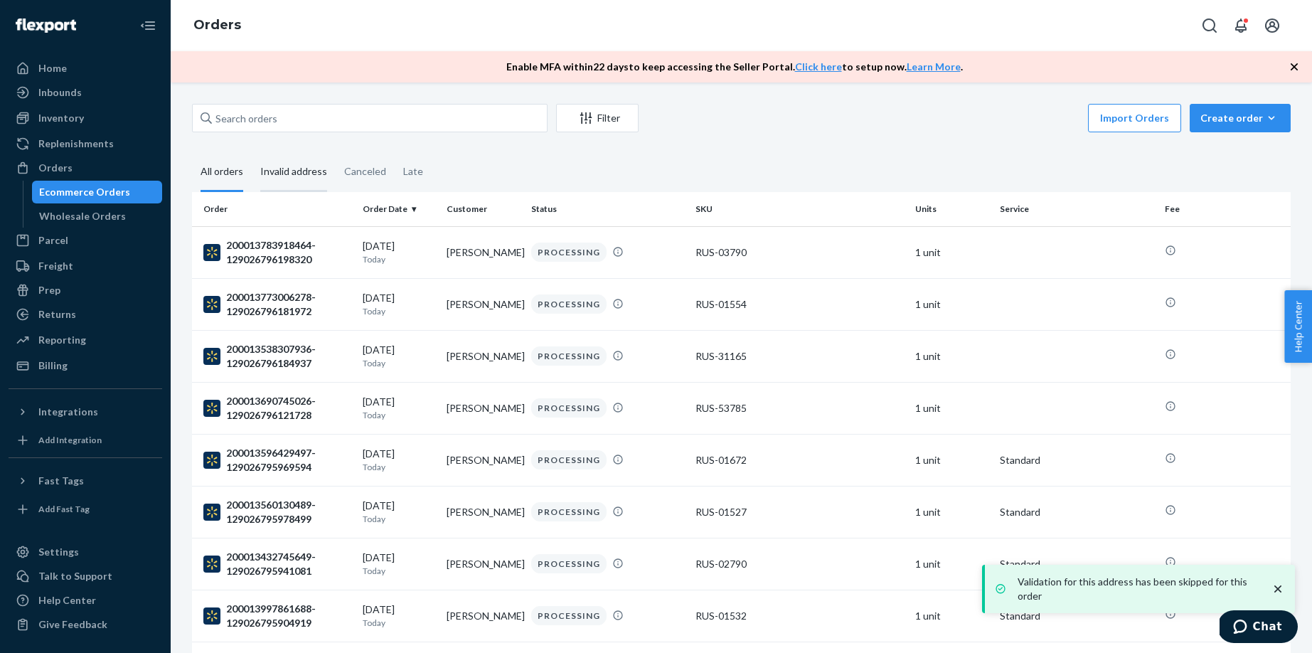
click at [292, 168] on div "Invalid address" at bounding box center [293, 172] width 67 height 39
click at [252, 153] on input "Invalid address" at bounding box center [252, 153] width 0 height 0
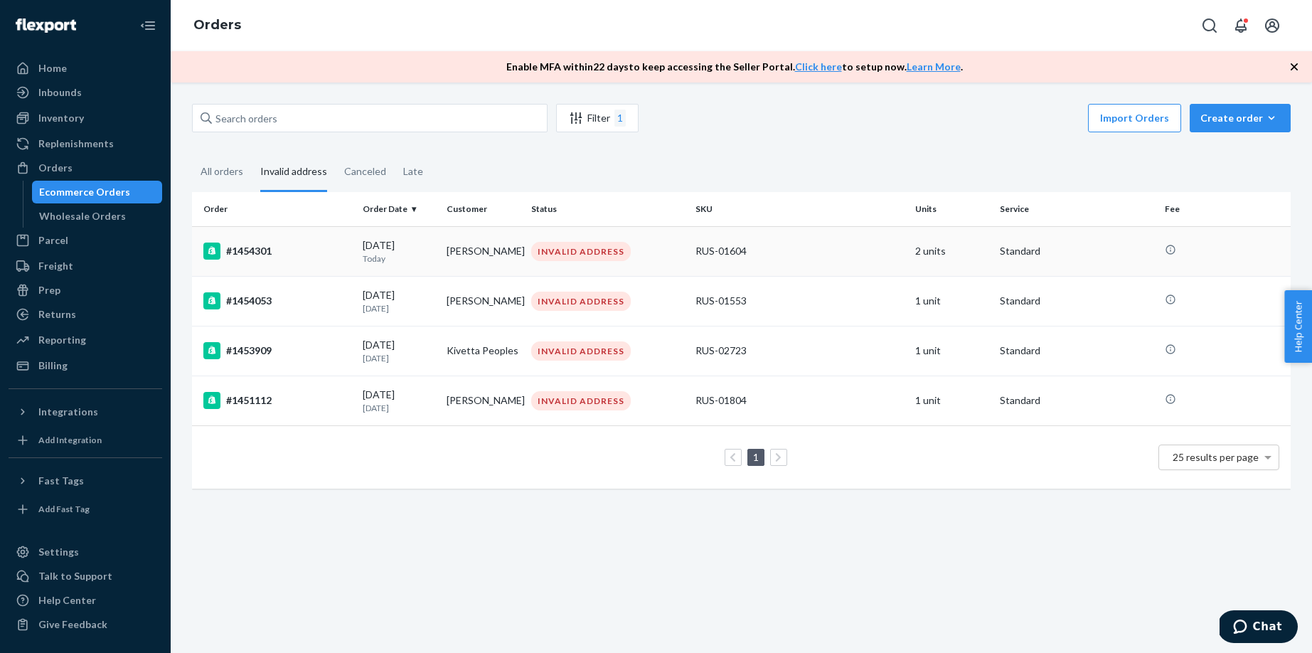
click at [388, 264] on td "[DATE] [DATE]" at bounding box center [399, 251] width 84 height 50
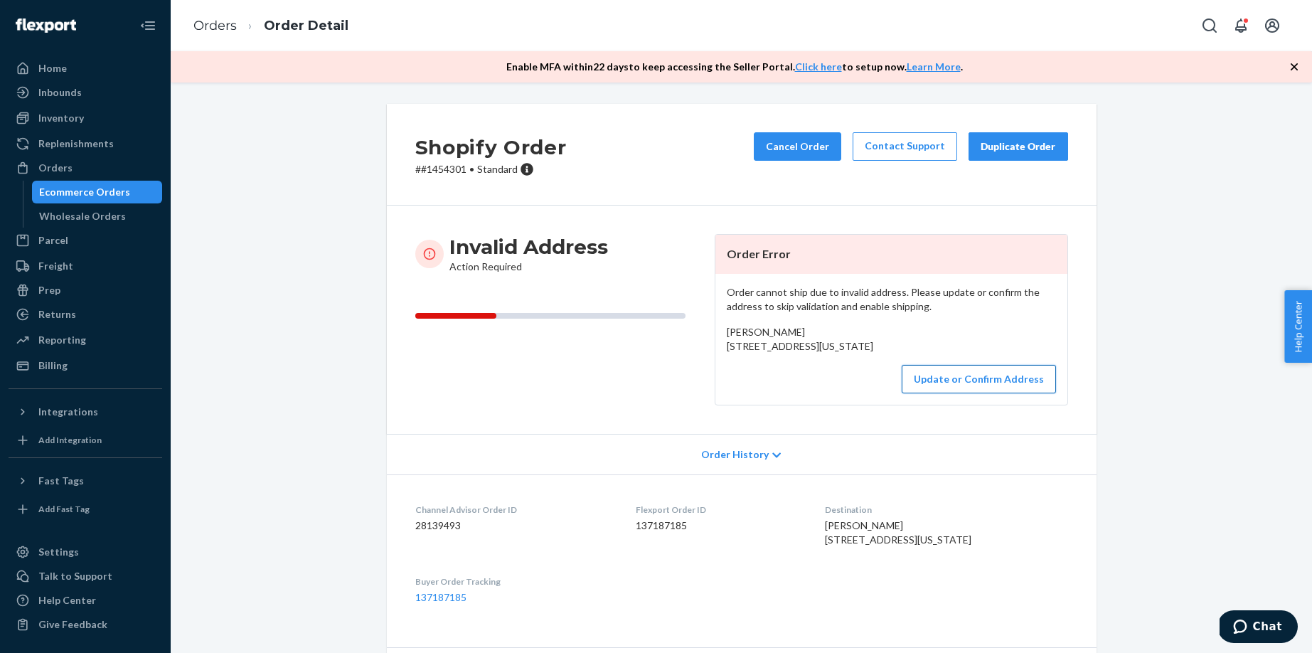
click at [972, 393] on button "Update or Confirm Address" at bounding box center [978, 379] width 154 height 28
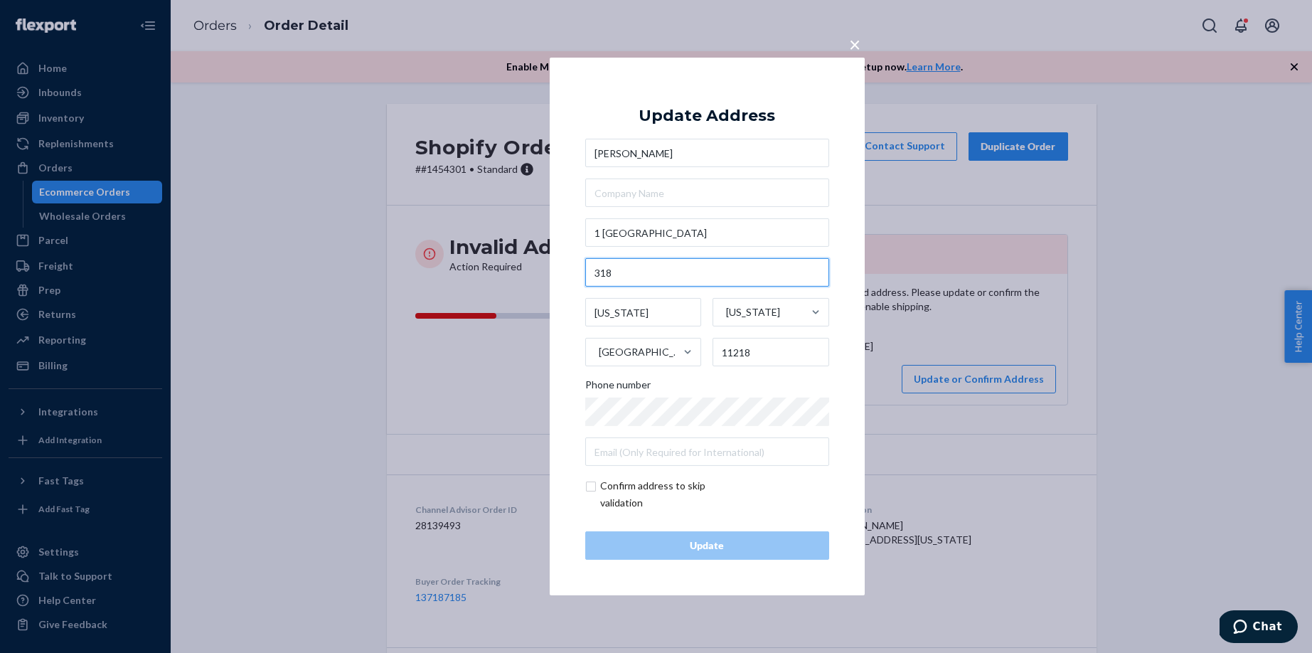
click at [592, 274] on input "318" at bounding box center [707, 272] width 244 height 28
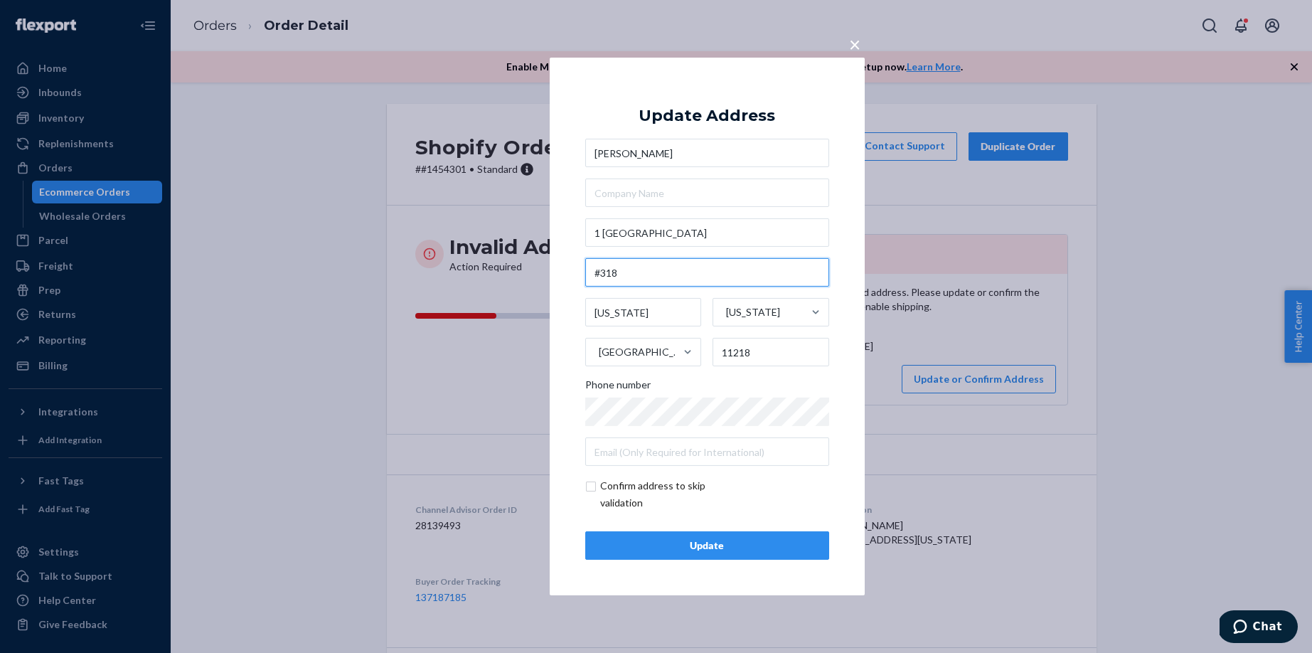
type input "#318"
click at [657, 478] on input "checkbox" at bounding box center [667, 494] width 165 height 34
checkbox input "true"
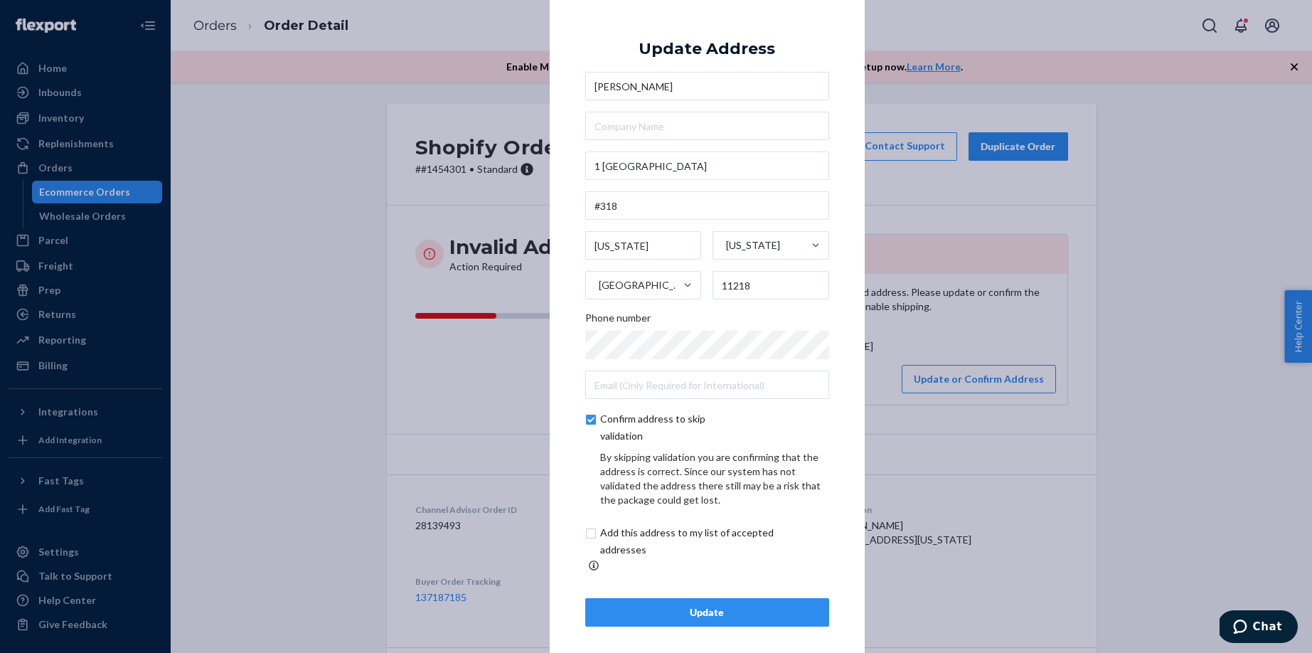
click at [651, 605] on div "Update" at bounding box center [707, 612] width 220 height 14
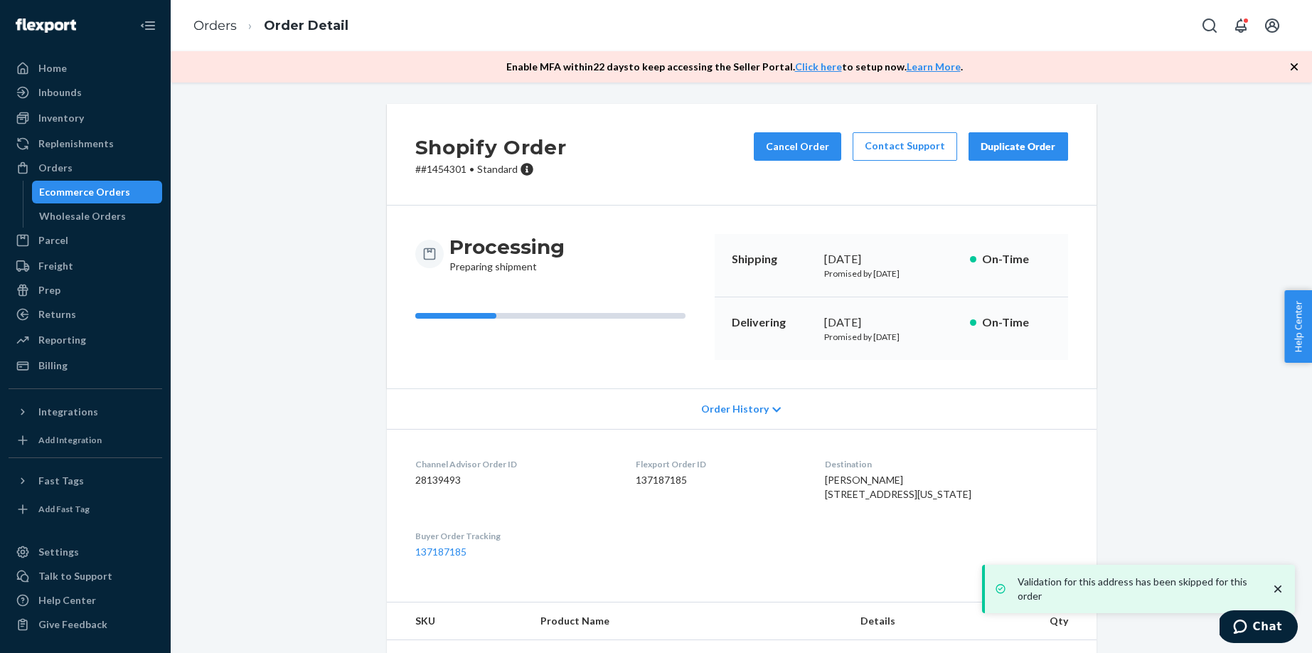
click at [117, 195] on div "Ecommerce Orders" at bounding box center [84, 192] width 91 height 14
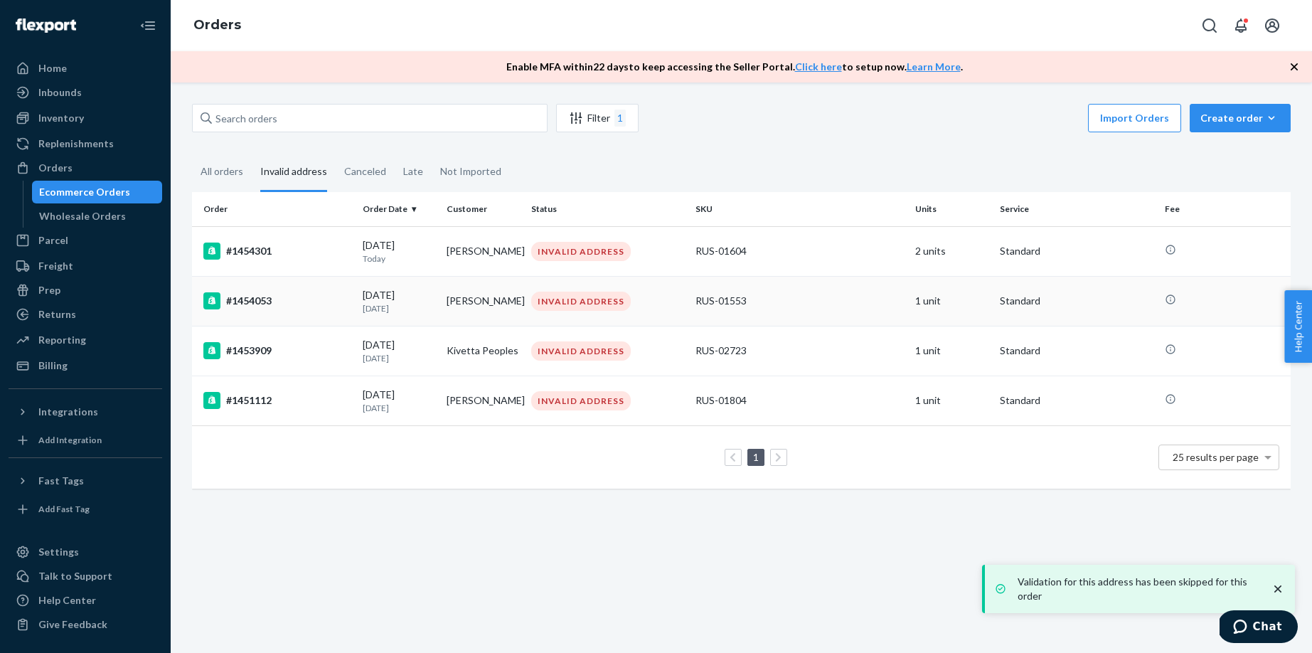
click at [422, 302] on p "[DATE]" at bounding box center [399, 308] width 73 height 12
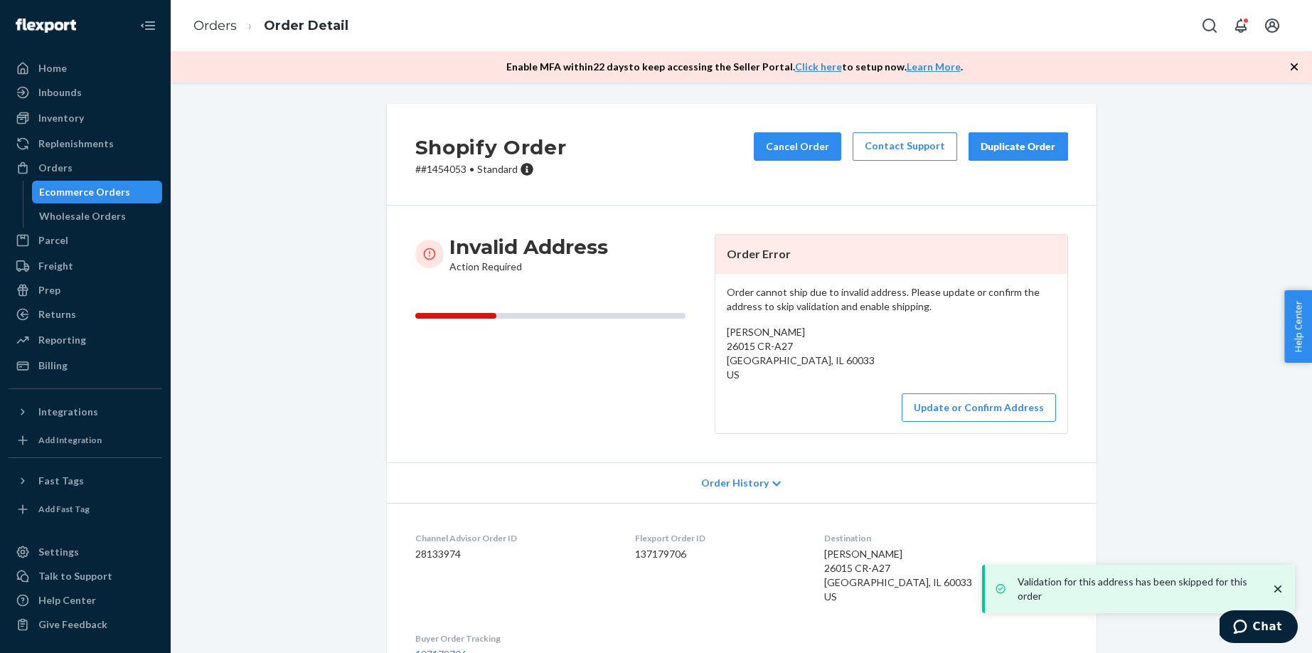
click at [970, 392] on div "Order cannot ship due to invalid address. Please update or confirm the address …" at bounding box center [891, 353] width 352 height 159
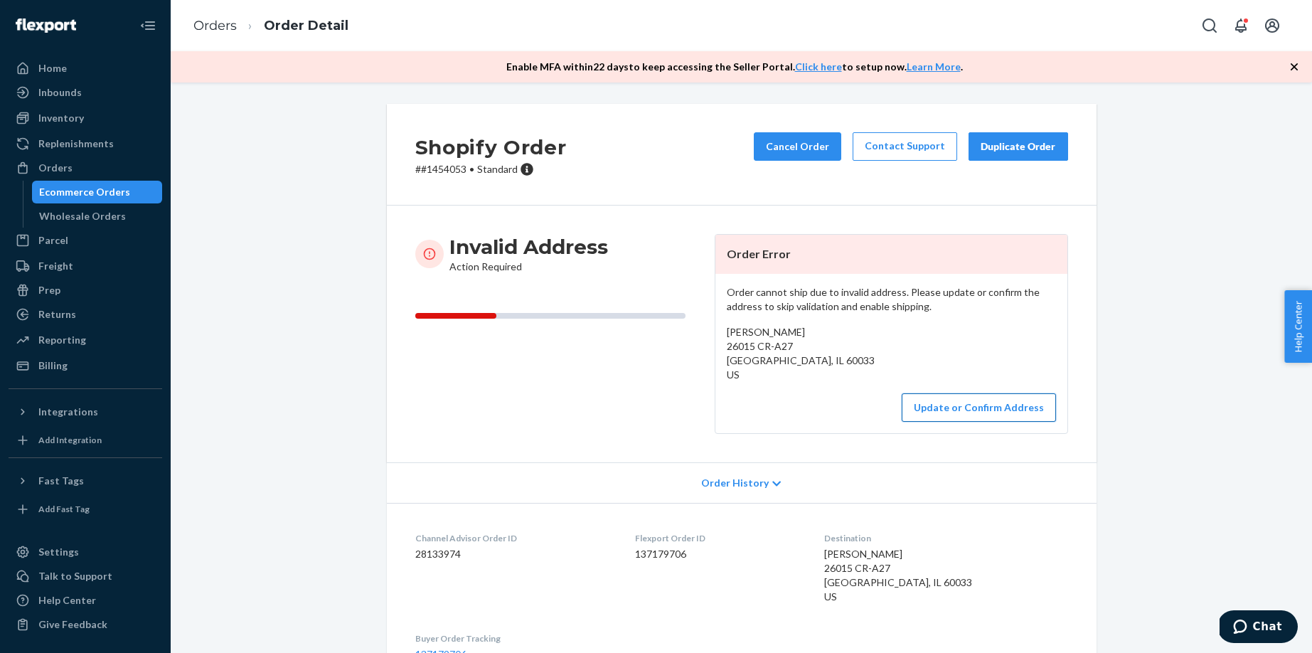
click at [950, 415] on button "Update or Confirm Address" at bounding box center [978, 407] width 154 height 28
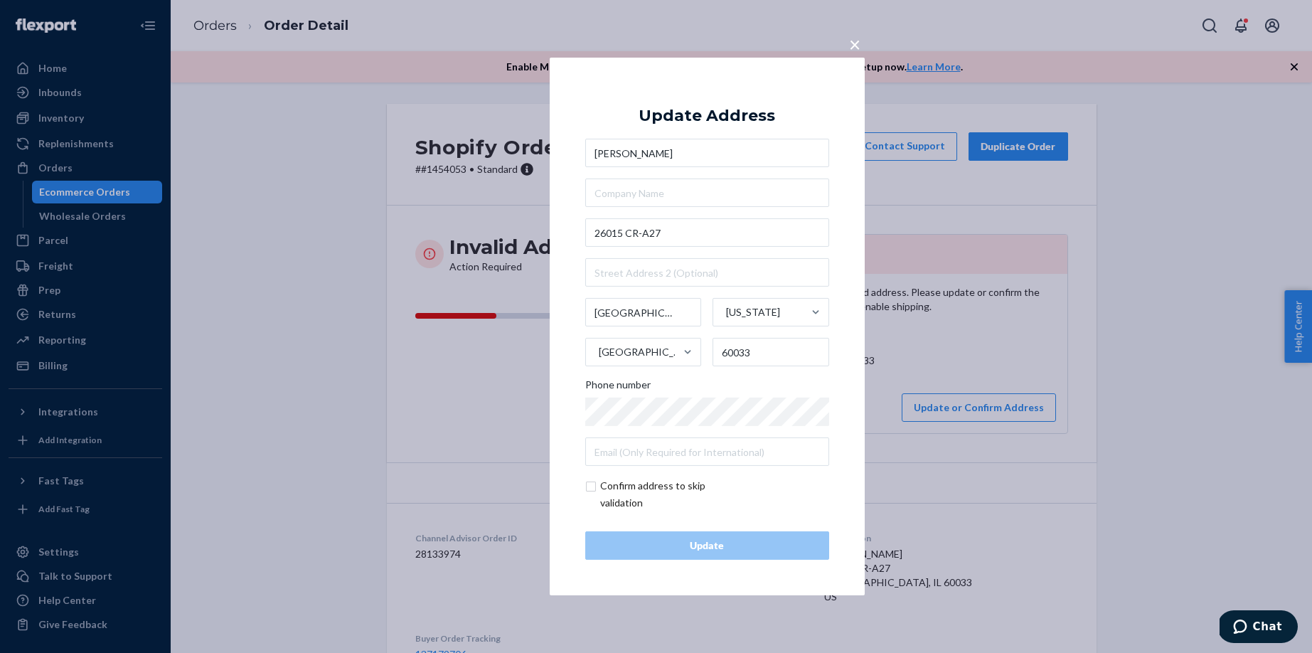
click at [659, 496] on input "checkbox" at bounding box center [667, 494] width 165 height 34
checkbox input "true"
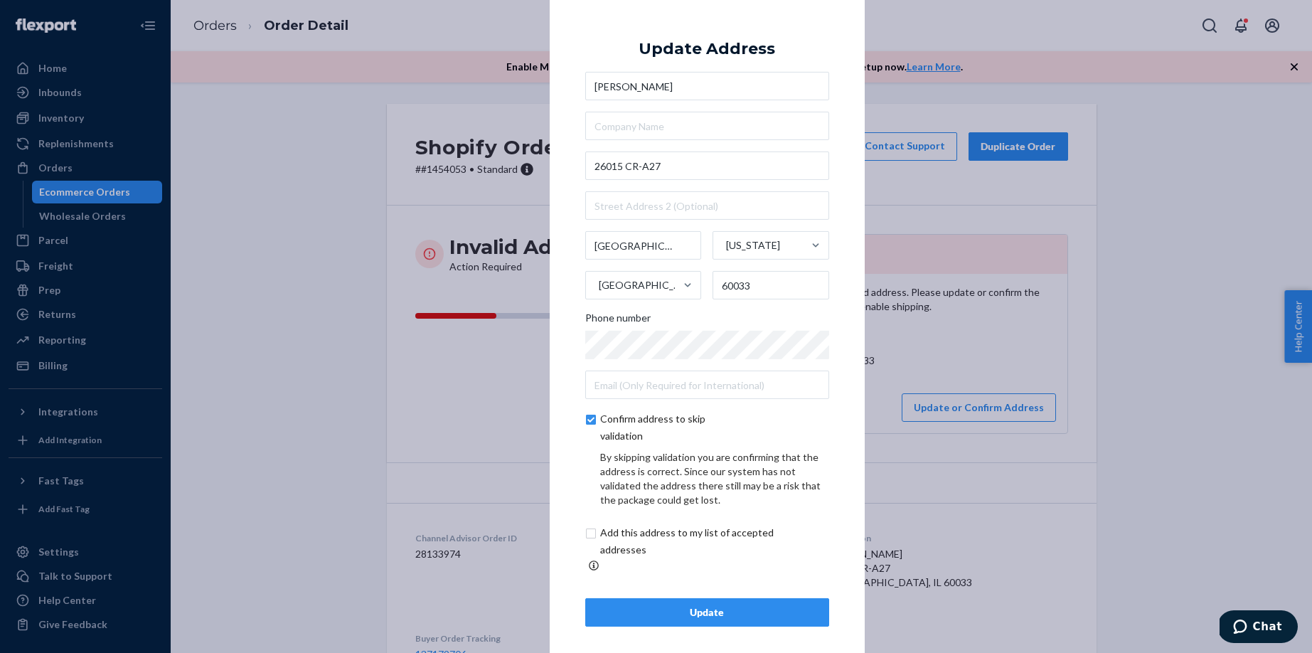
click at [613, 606] on div "Update" at bounding box center [707, 612] width 220 height 14
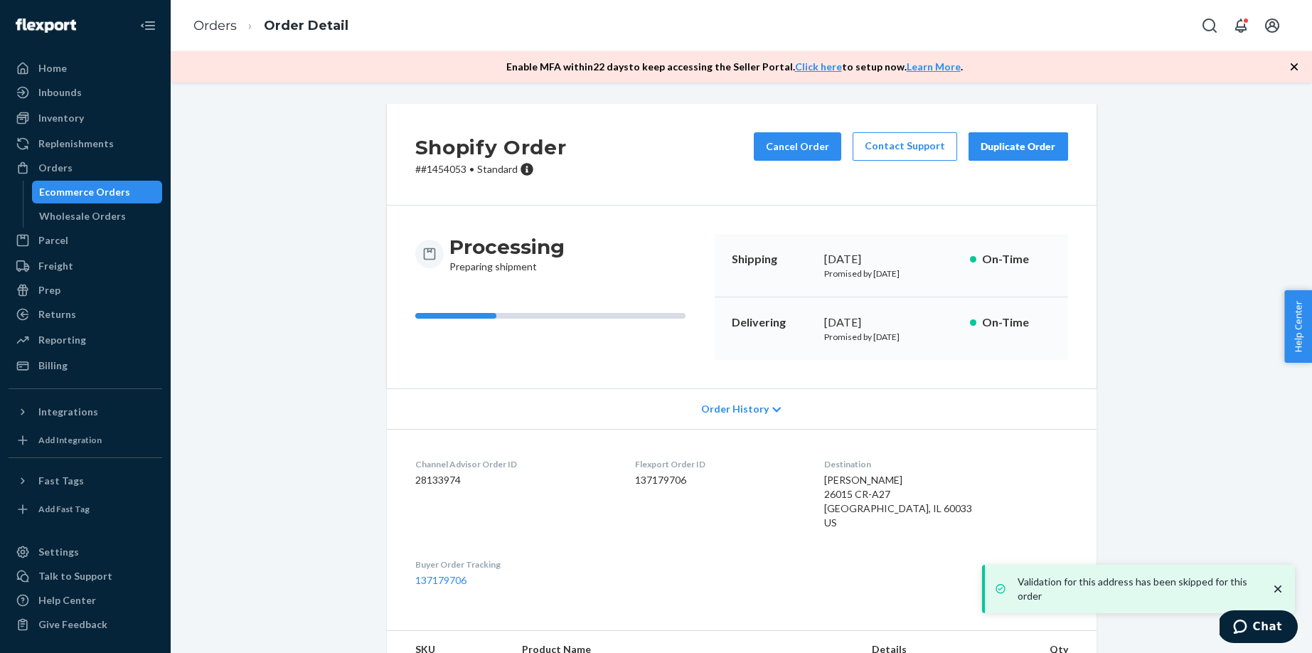
click at [92, 193] on div "Ecommerce Orders" at bounding box center [84, 192] width 91 height 14
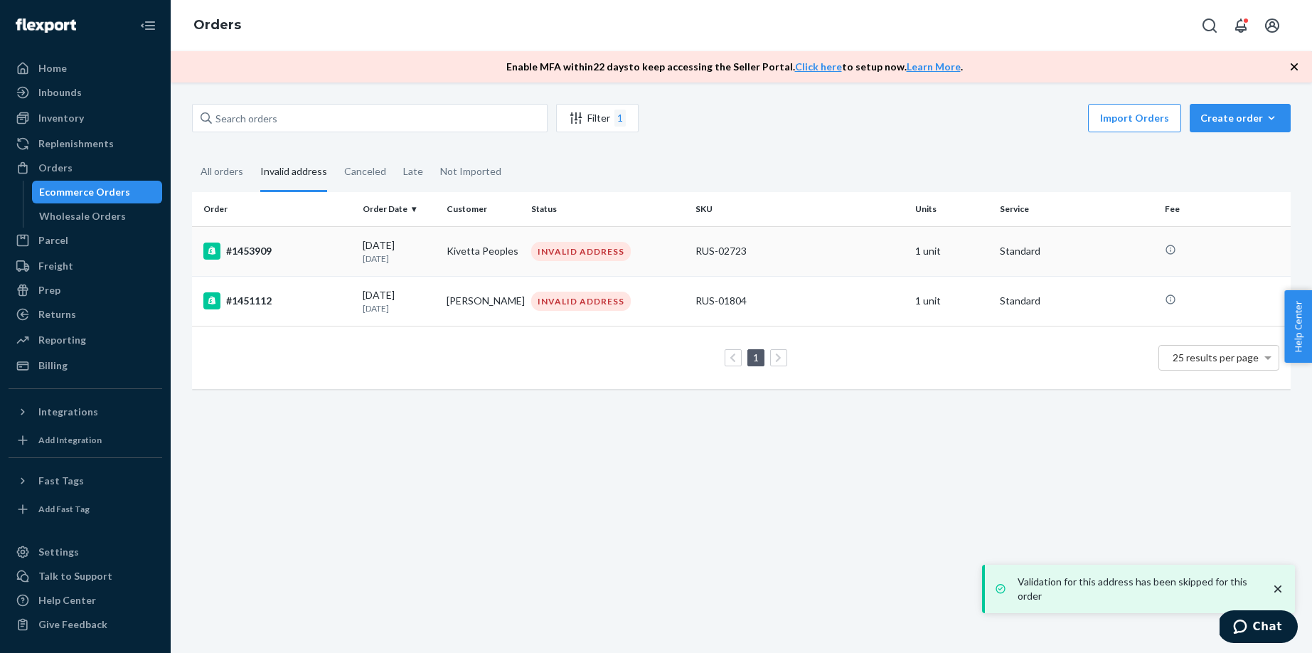
click at [272, 257] on div "#1453909" at bounding box center [277, 250] width 148 height 17
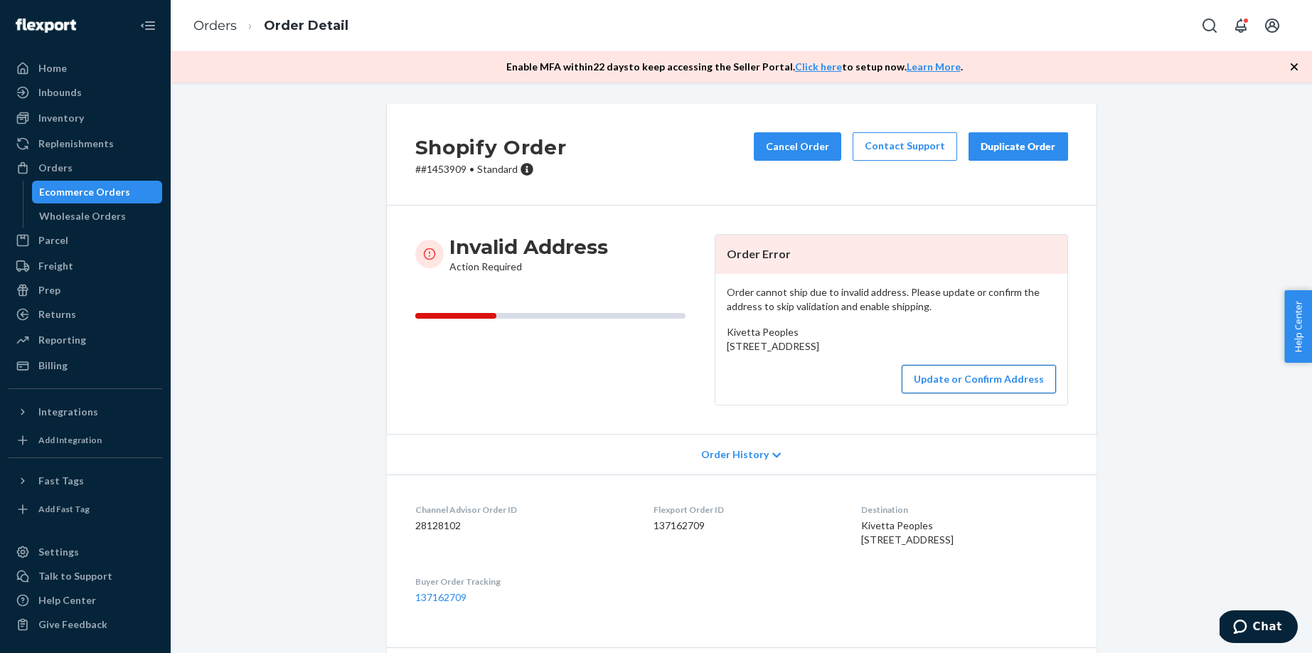
click at [940, 393] on button "Update or Confirm Address" at bounding box center [978, 379] width 154 height 28
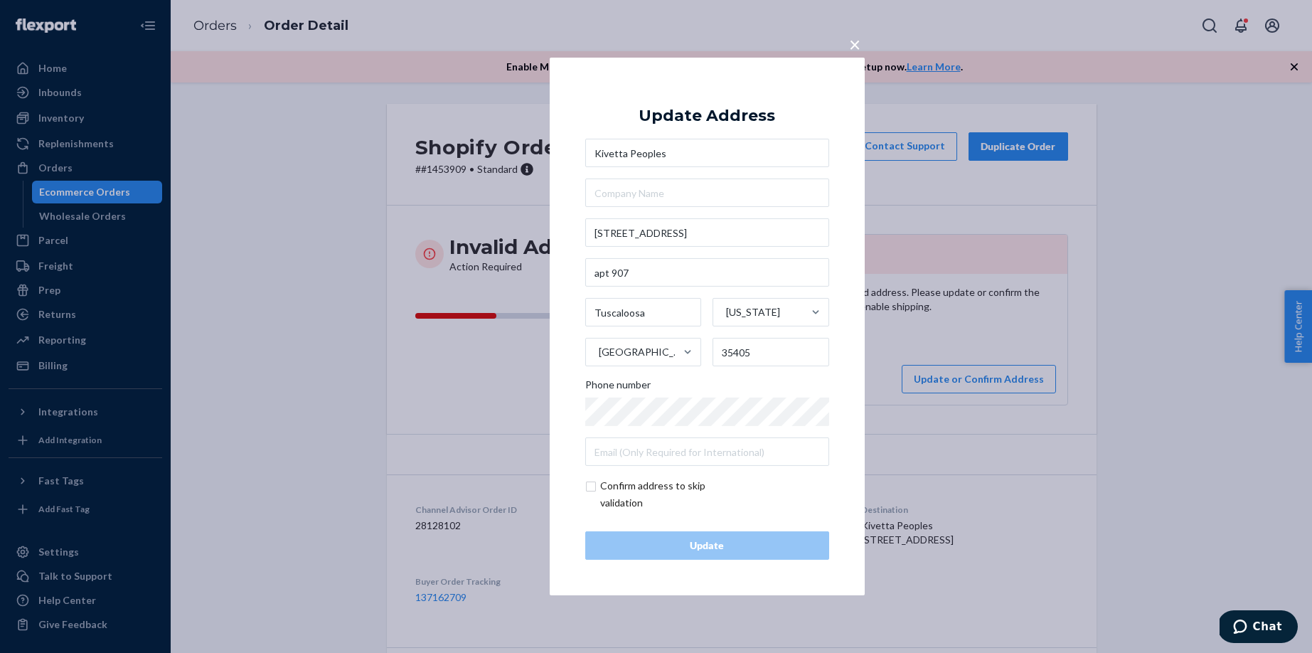
click at [622, 491] on input "checkbox" at bounding box center [667, 494] width 165 height 34
checkbox input "true"
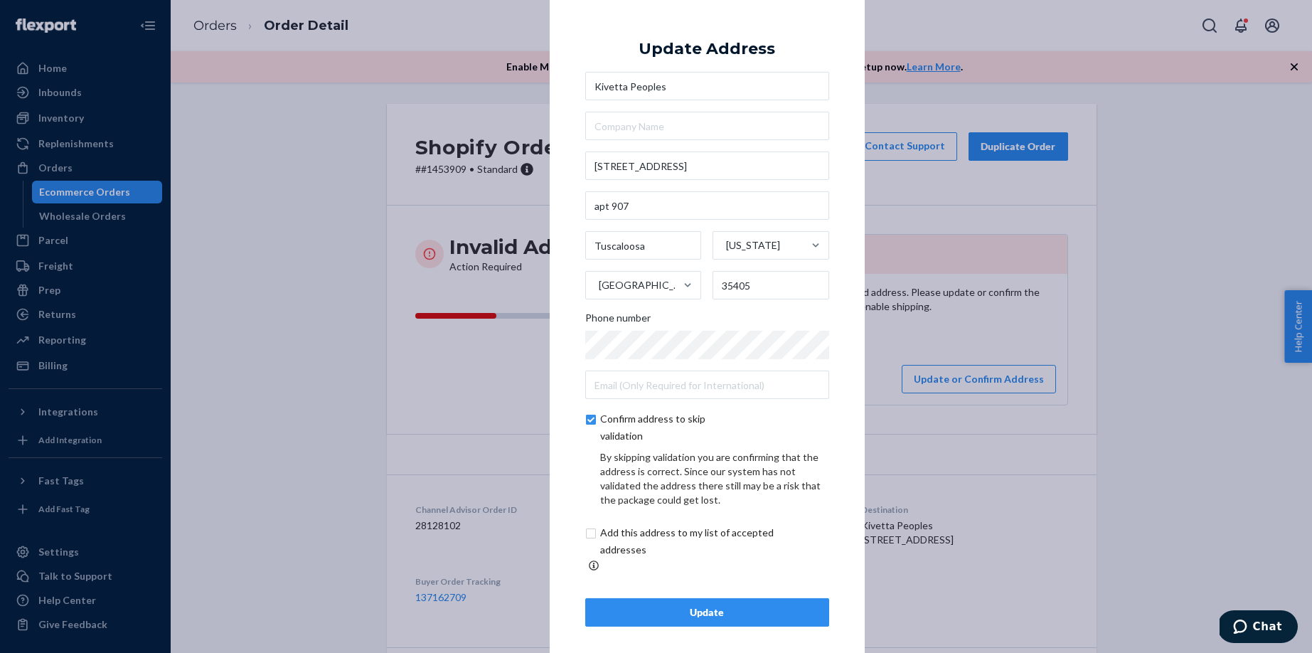
click at [631, 608] on div "Update" at bounding box center [707, 612] width 220 height 14
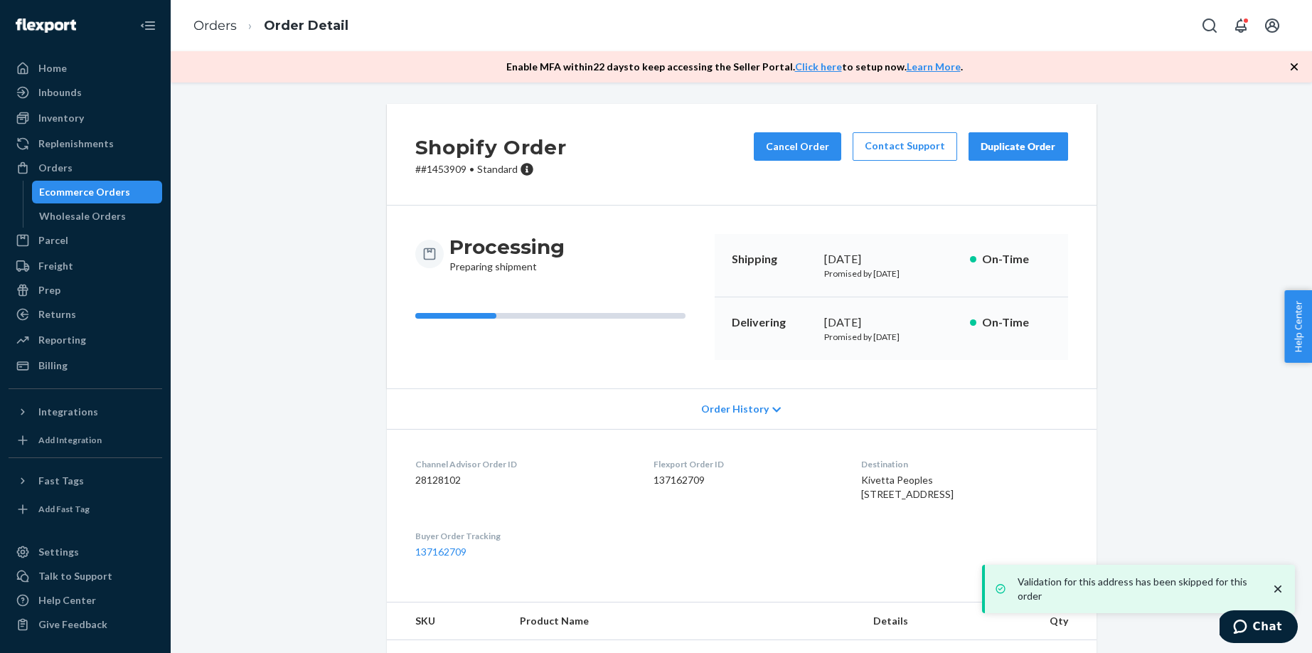
click at [70, 197] on div "Ecommerce Orders" at bounding box center [84, 192] width 91 height 14
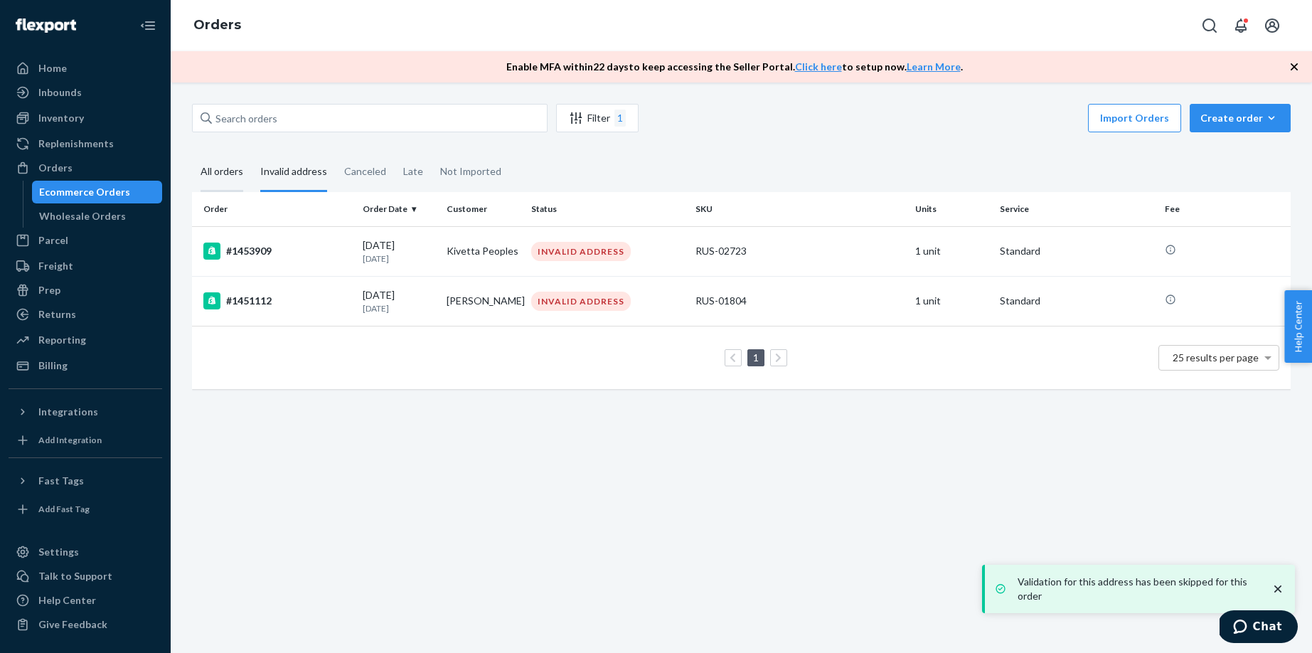
click at [226, 171] on div "All orders" at bounding box center [221, 172] width 43 height 39
click at [192, 153] on input "All orders" at bounding box center [192, 153] width 0 height 0
